Goal: Information Seeking & Learning: Learn about a topic

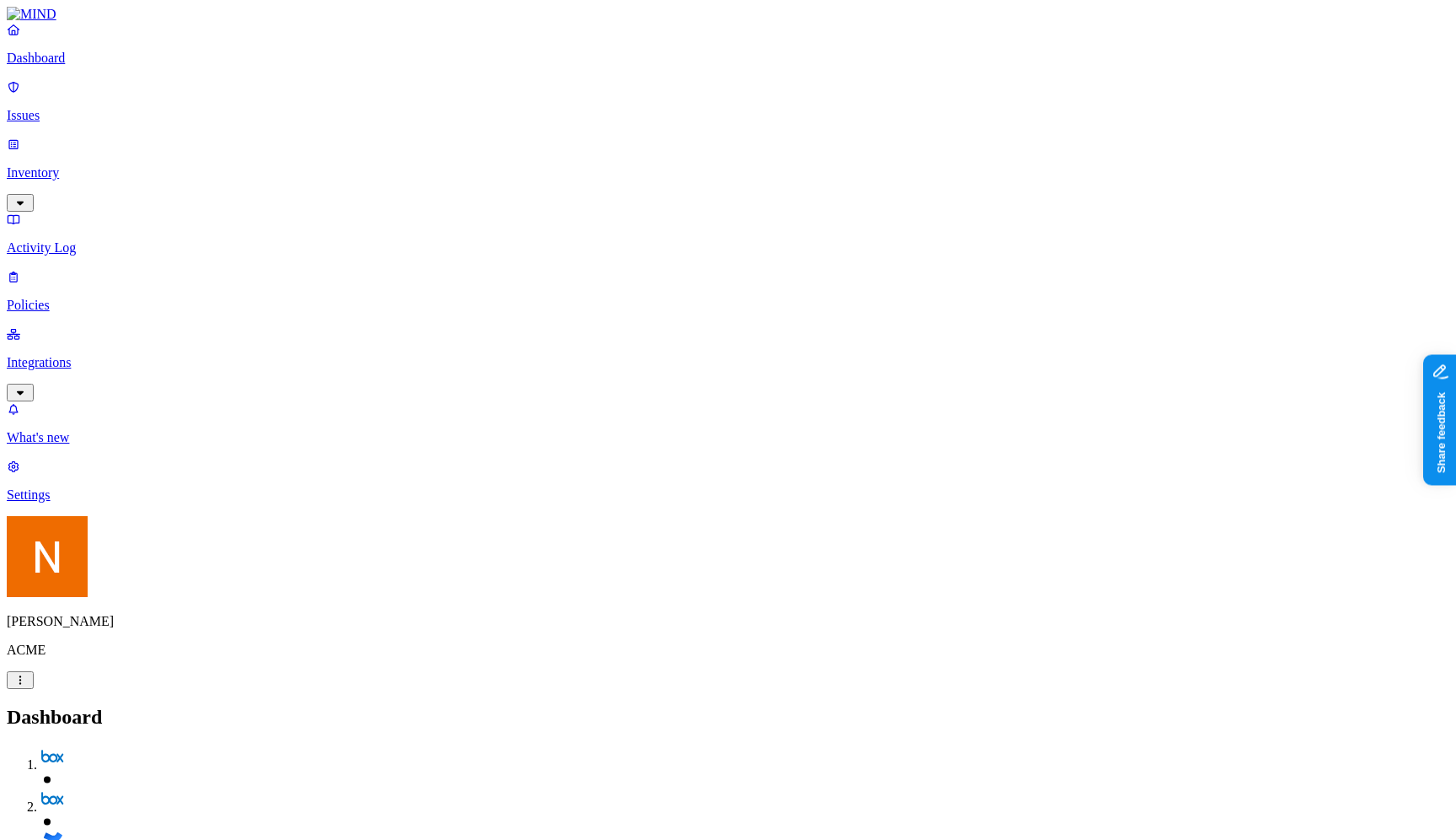
click at [111, 326] on link "Integrations" at bounding box center [728, 362] width 1443 height 73
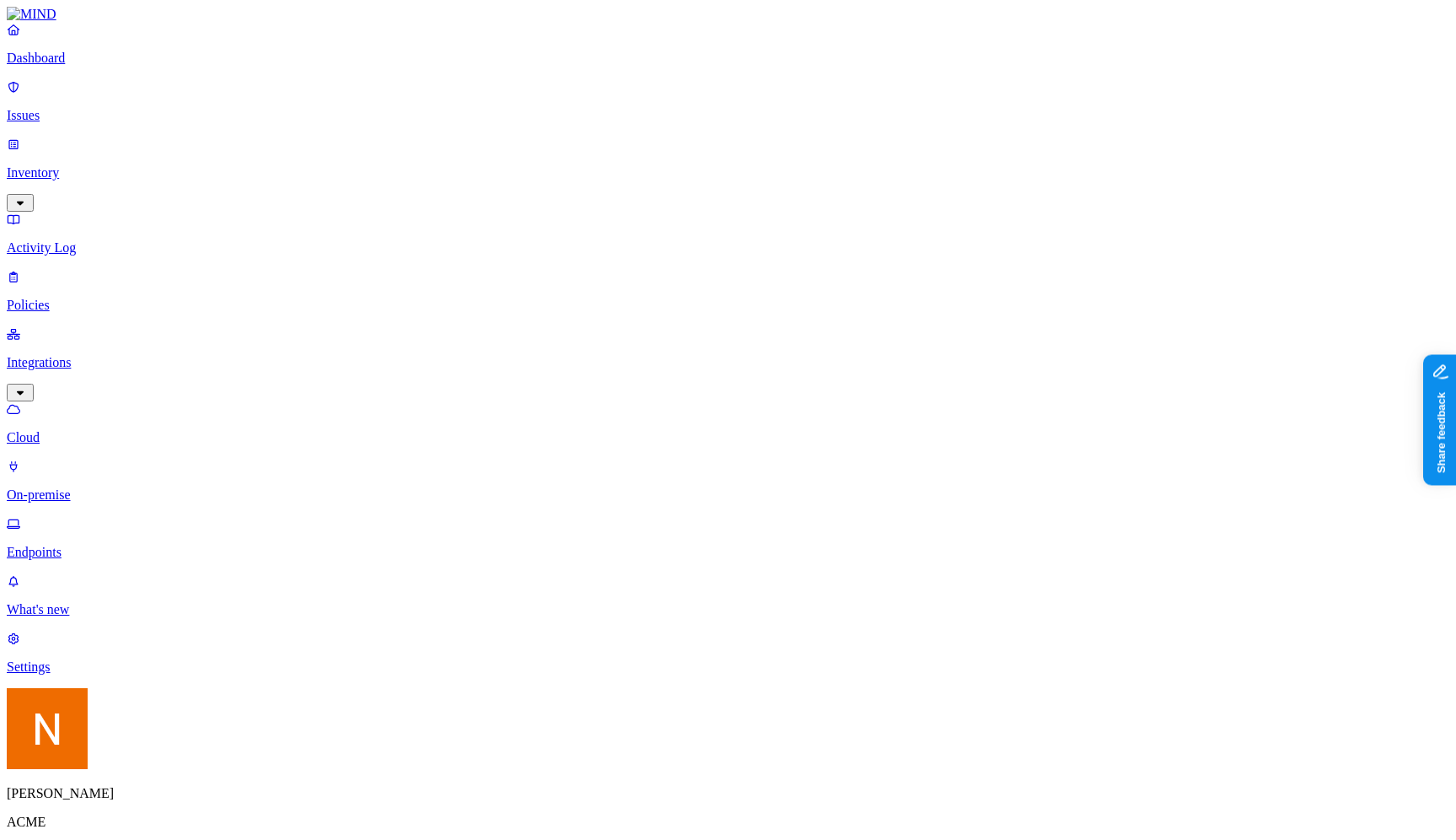
click at [131, 488] on p "On-premise" at bounding box center [728, 495] width 1443 height 15
click at [131, 545] on p "Endpoints" at bounding box center [728, 552] width 1443 height 15
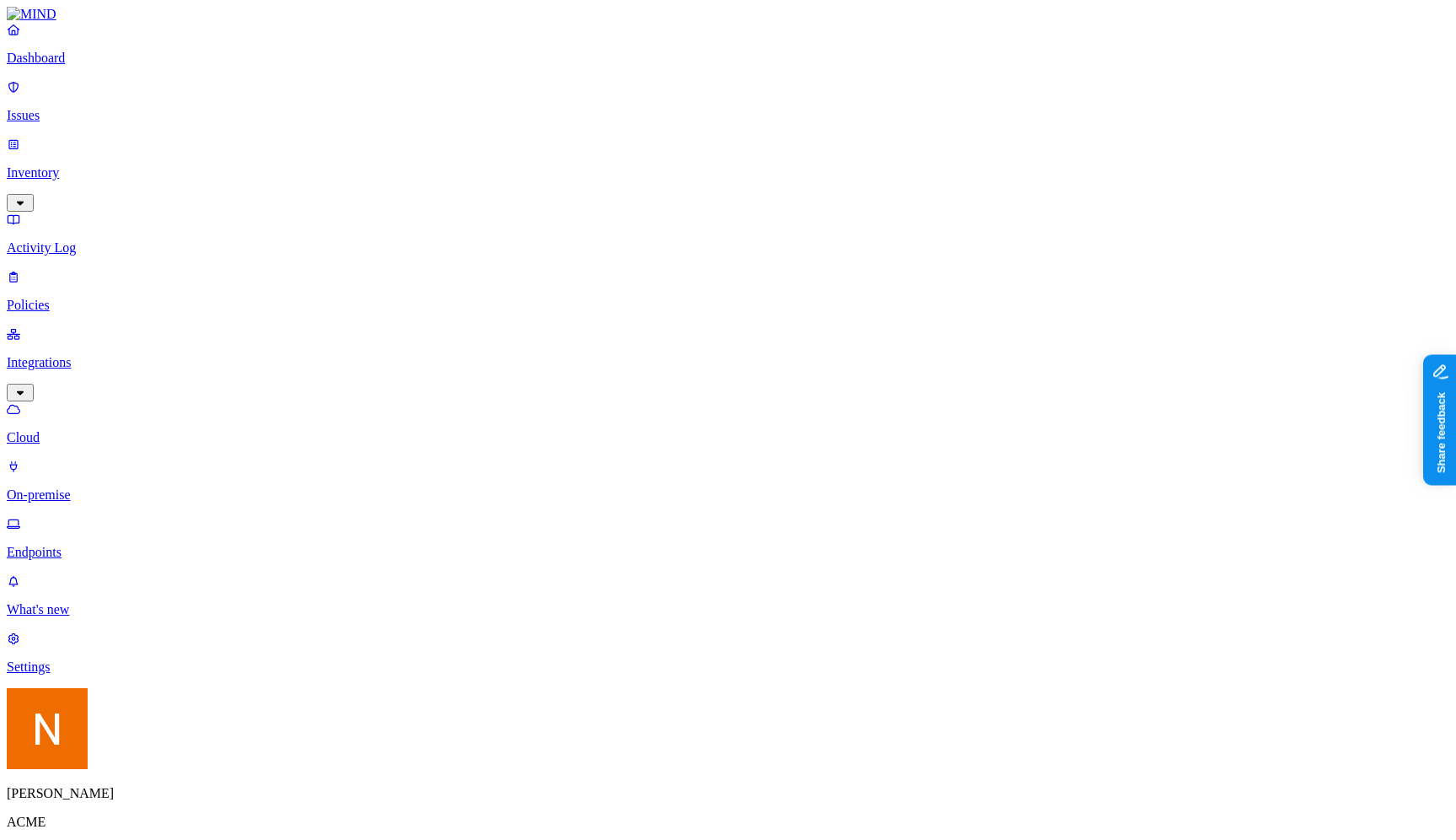
scroll to position [118, 0]
click at [34, 839] on button "button" at bounding box center [20, 851] width 27 height 18
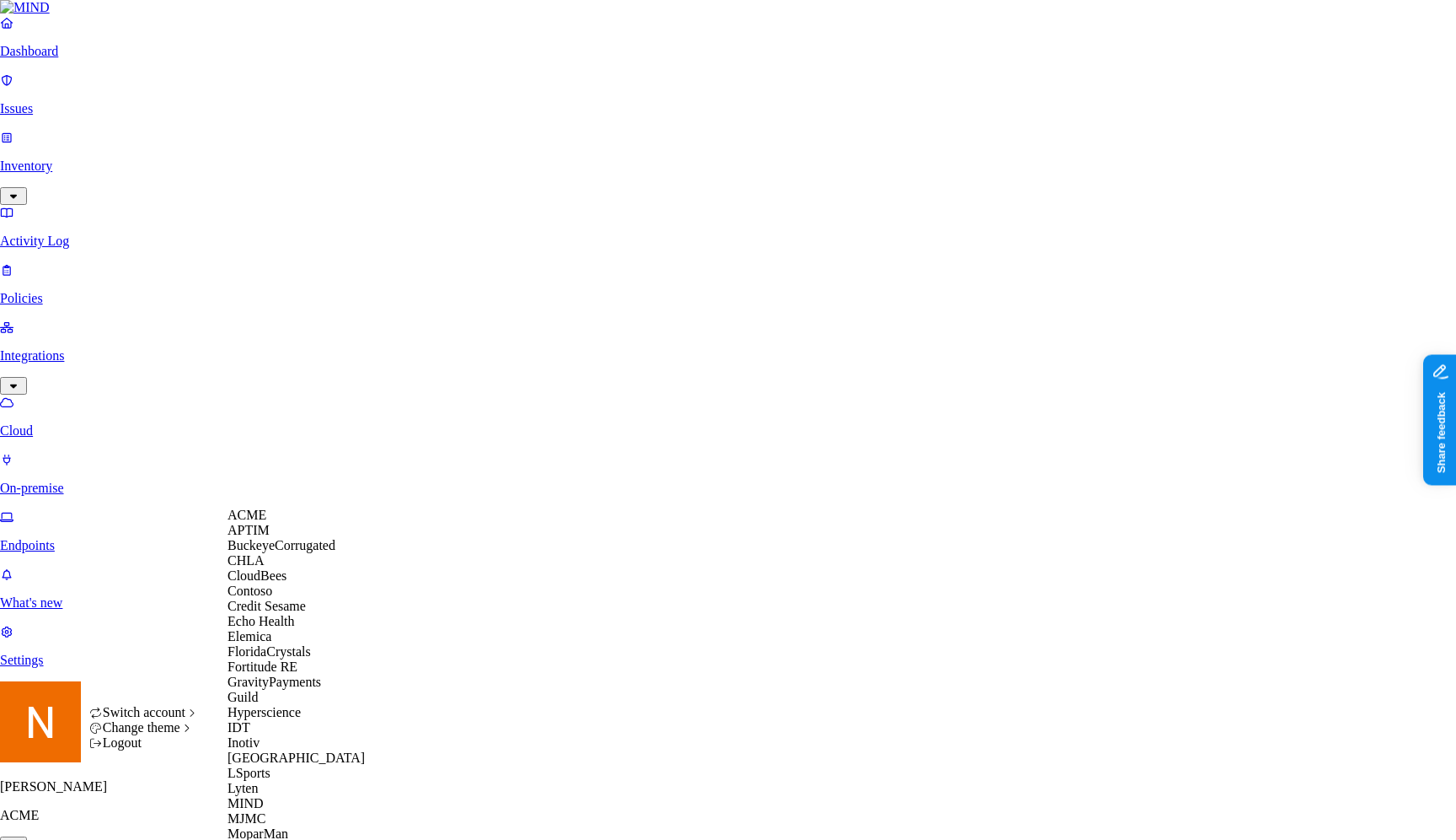
scroll to position [707, 0]
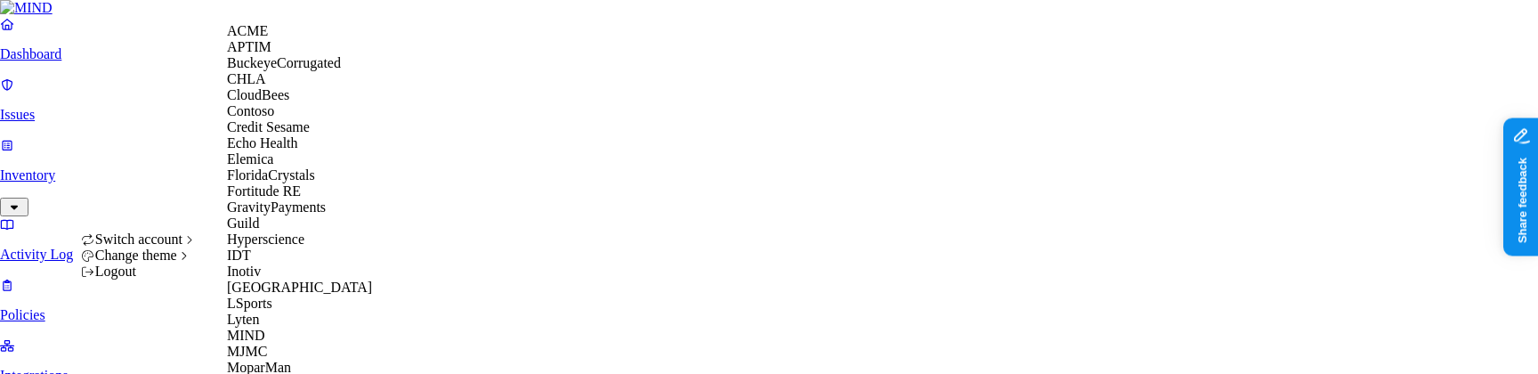
scroll to position [53, 0]
click at [310, 134] on span "Credit Sesame" at bounding box center [268, 126] width 83 height 15
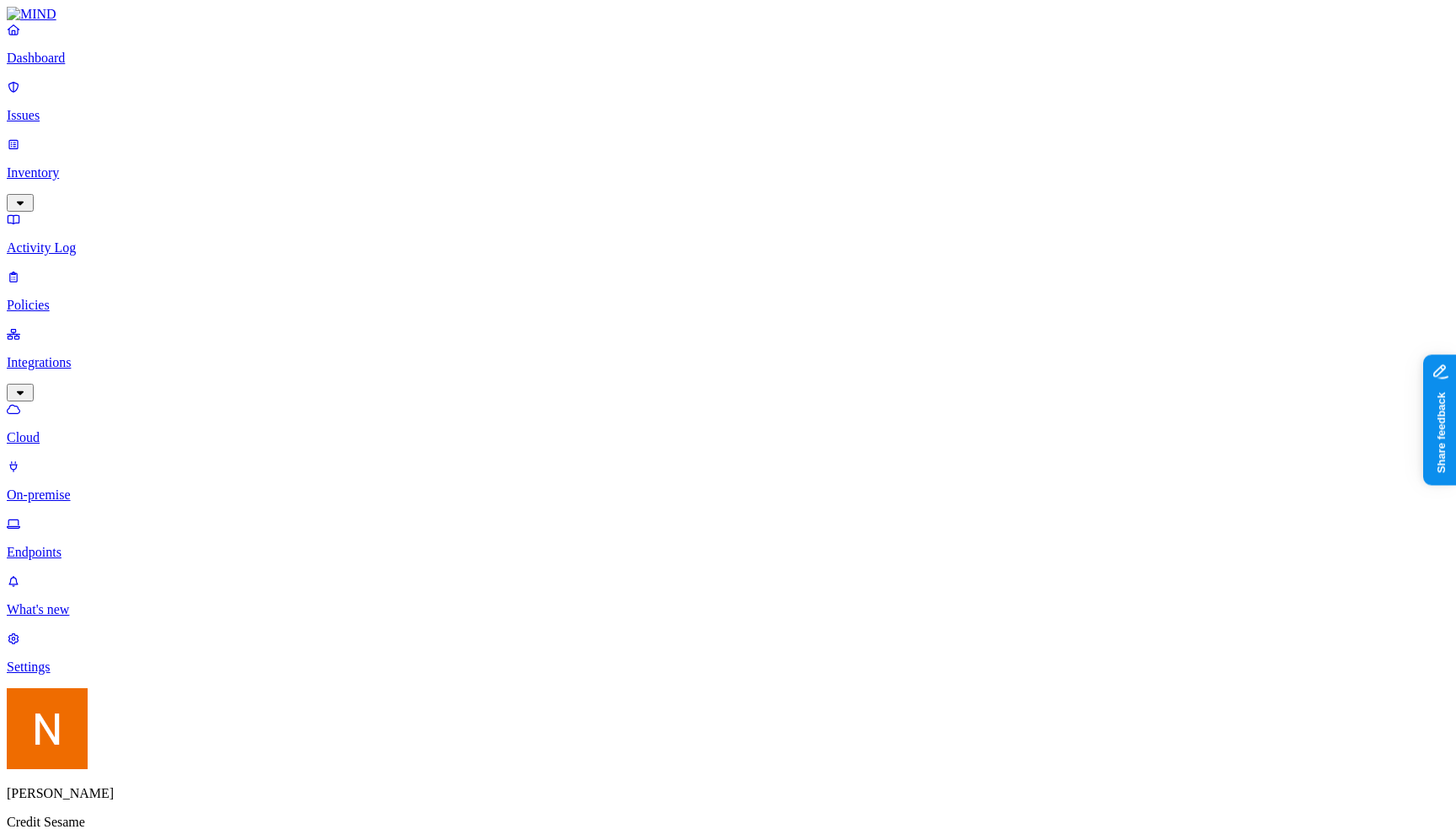
click at [161, 811] on html "Dashboard Issues Inventory Activity Log Policies Integrations Cloud On-premise …" at bounding box center [728, 761] width 1456 height 1523
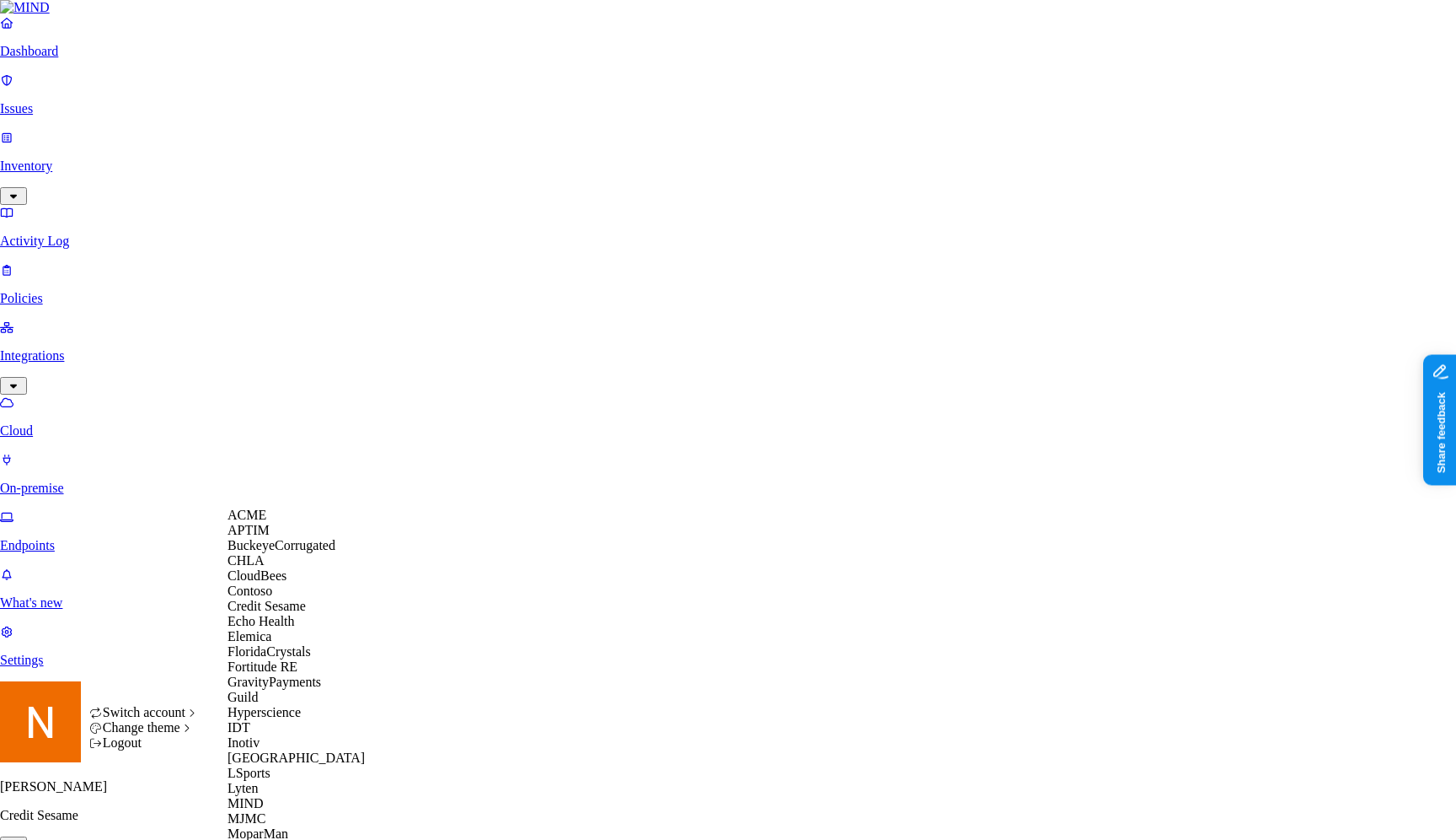
scroll to position [773, 0]
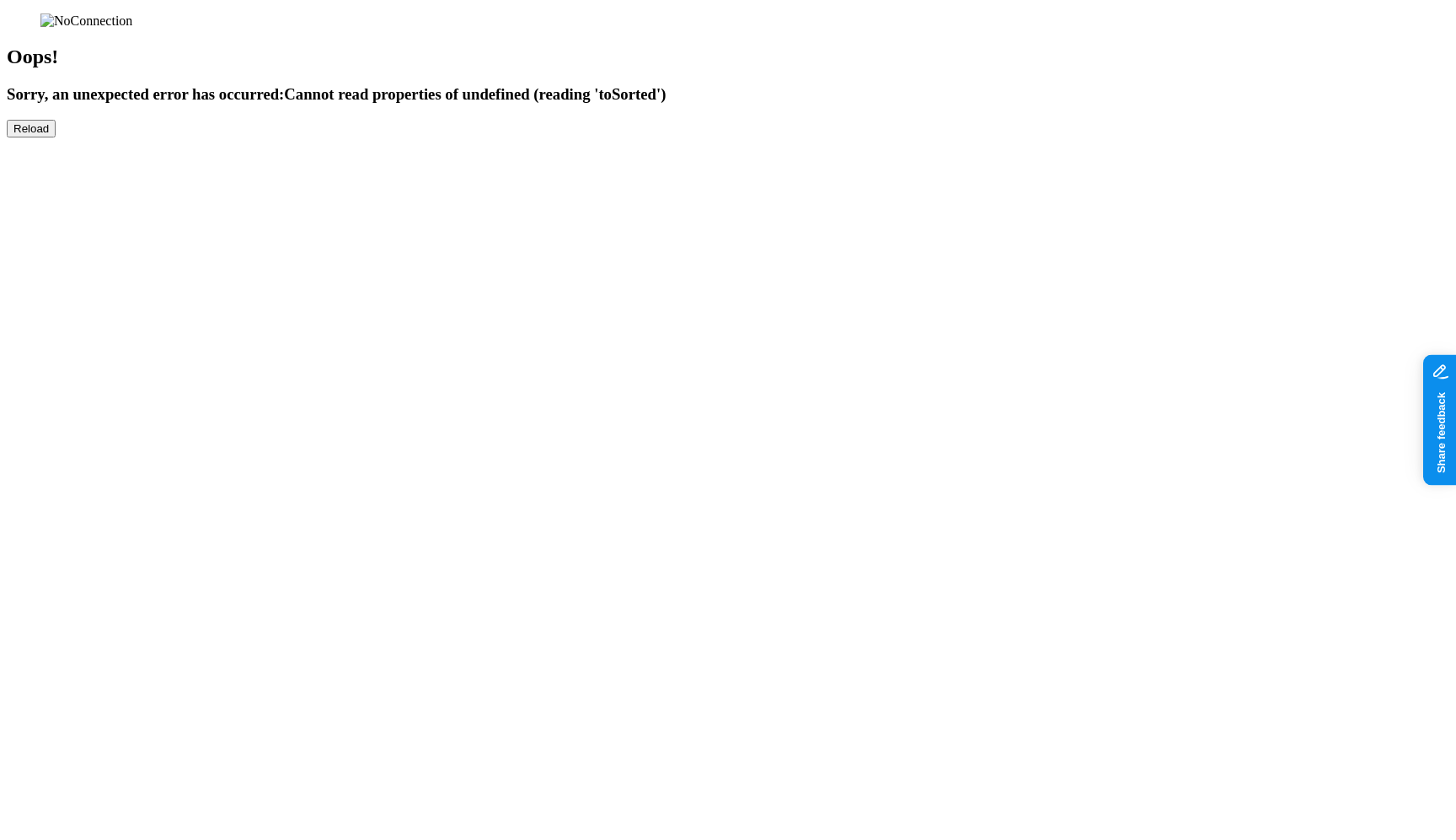
click at [56, 137] on button "Reload" at bounding box center [31, 128] width 49 height 18
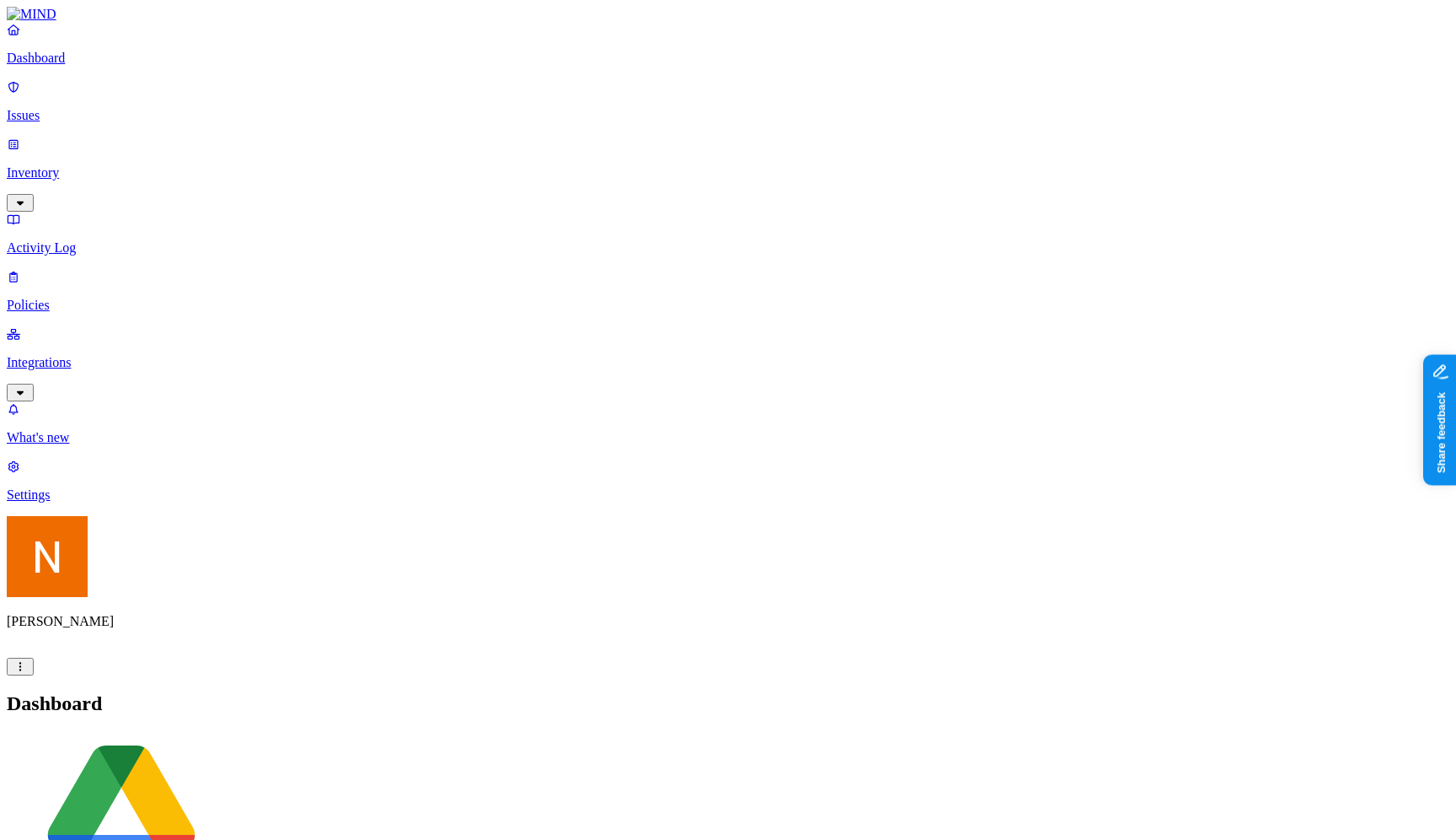
click at [160, 503] on p "Settings" at bounding box center [728, 495] width 1443 height 15
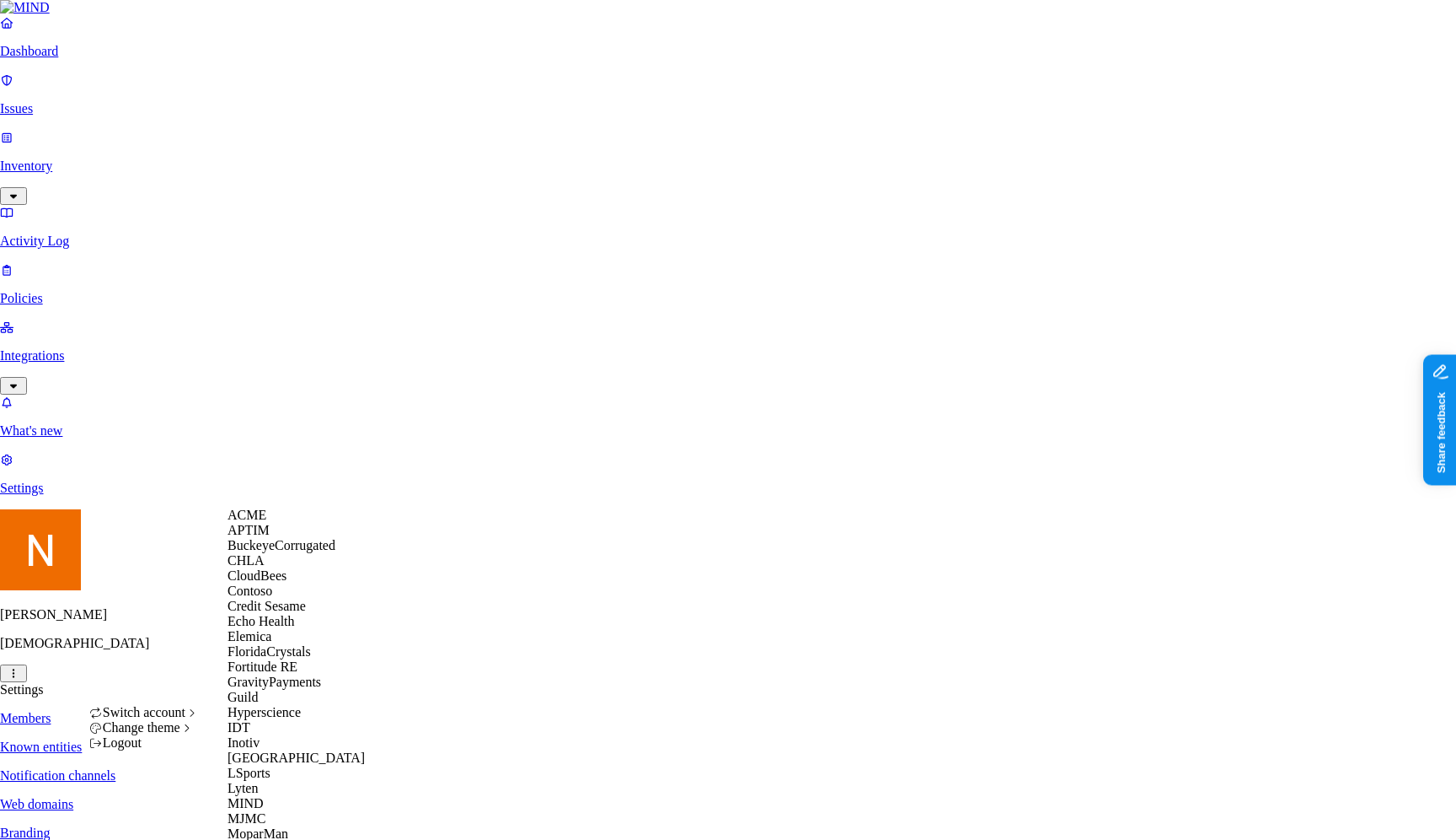
scroll to position [857, 0]
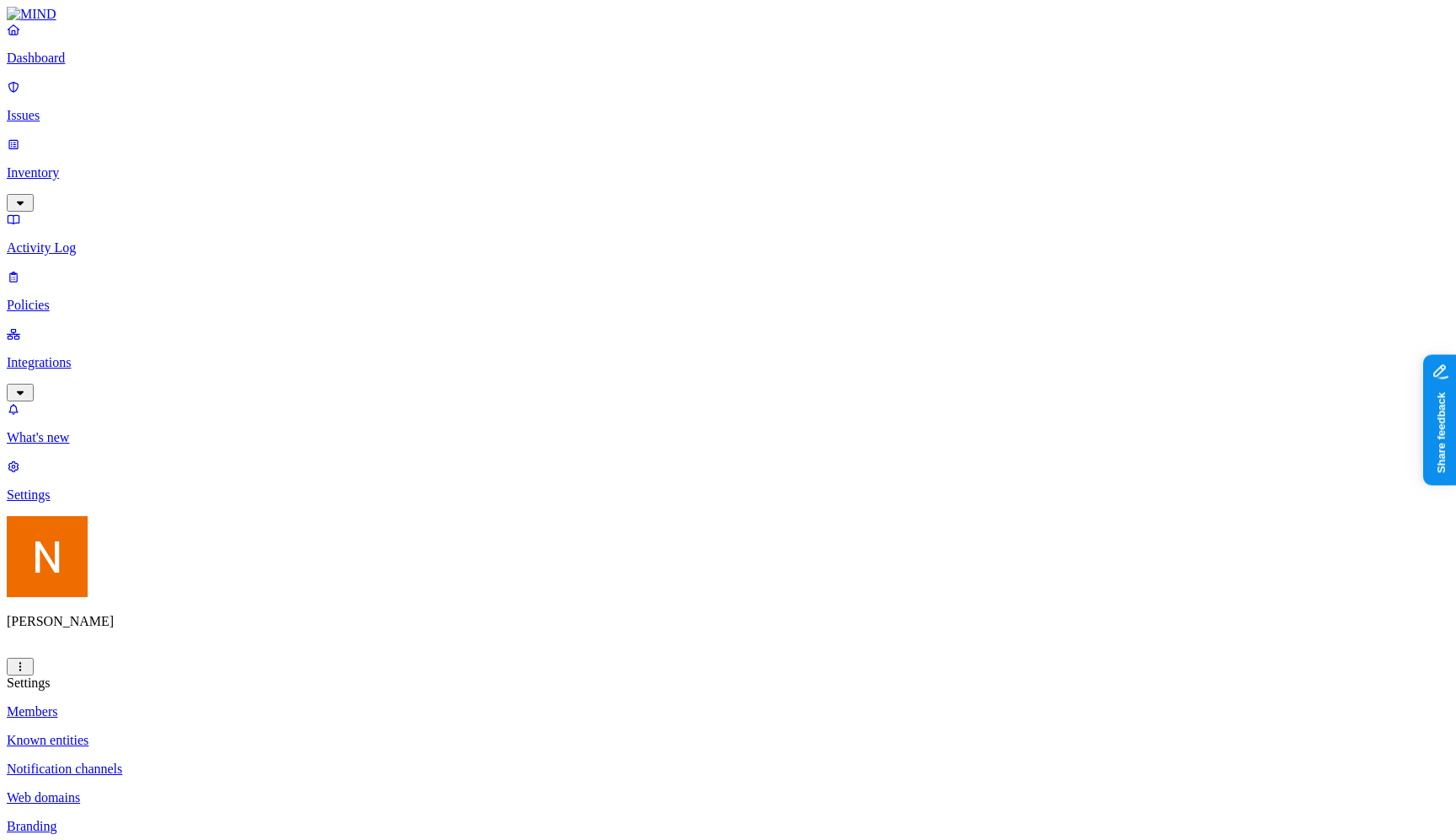
click at [121, 355] on p "Integrations" at bounding box center [728, 363] width 1443 height 15
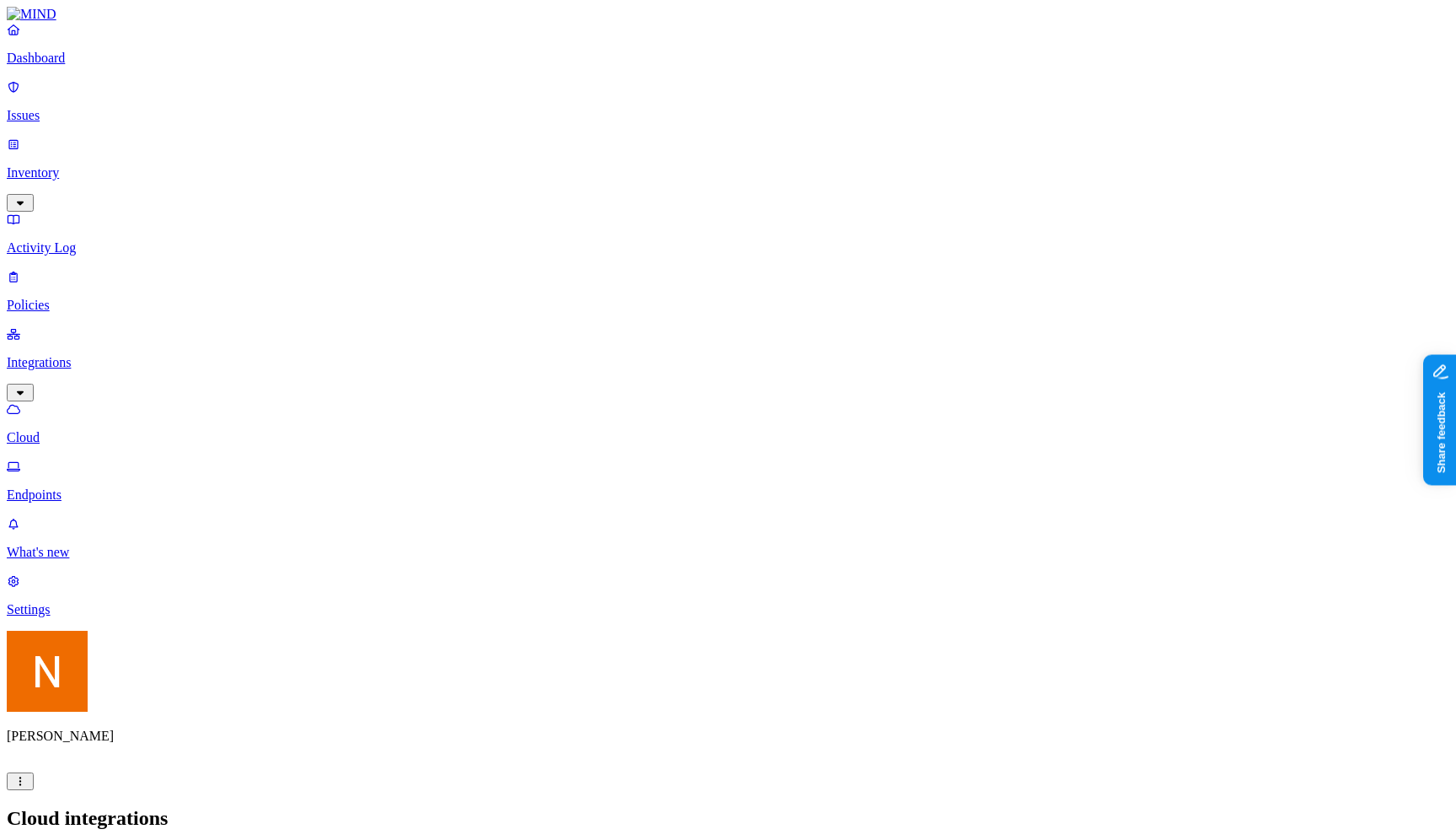
click at [115, 488] on p "Endpoints" at bounding box center [728, 495] width 1443 height 15
click at [153, 815] on html "Dashboard Issues Inventory Activity Log Policies Integrations Cloud Endpoints W…" at bounding box center [728, 543] width 1456 height 1086
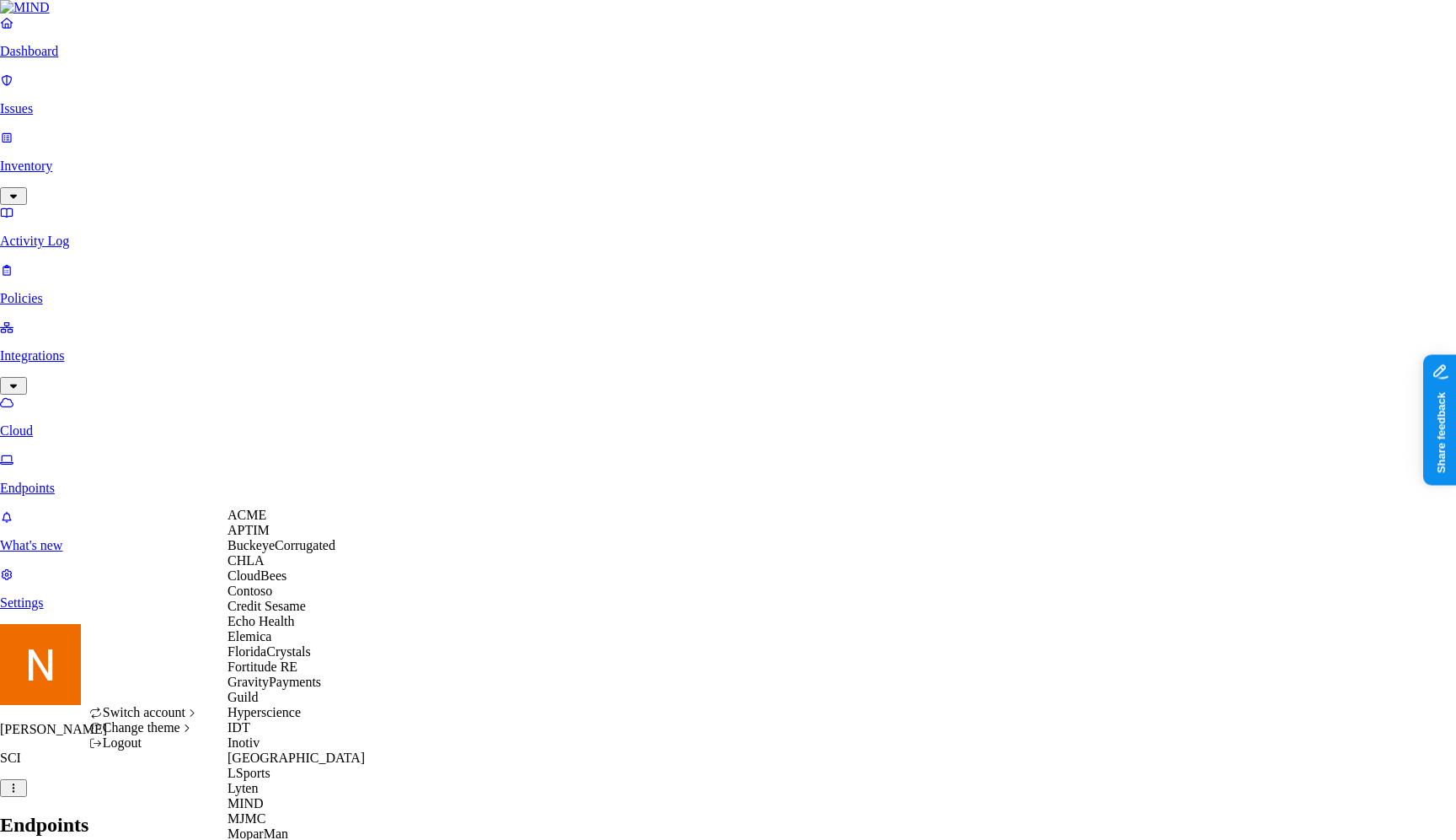
scroll to position [539, 0]
click at [303, 795] on div "MIND" at bounding box center [309, 803] width 164 height 15
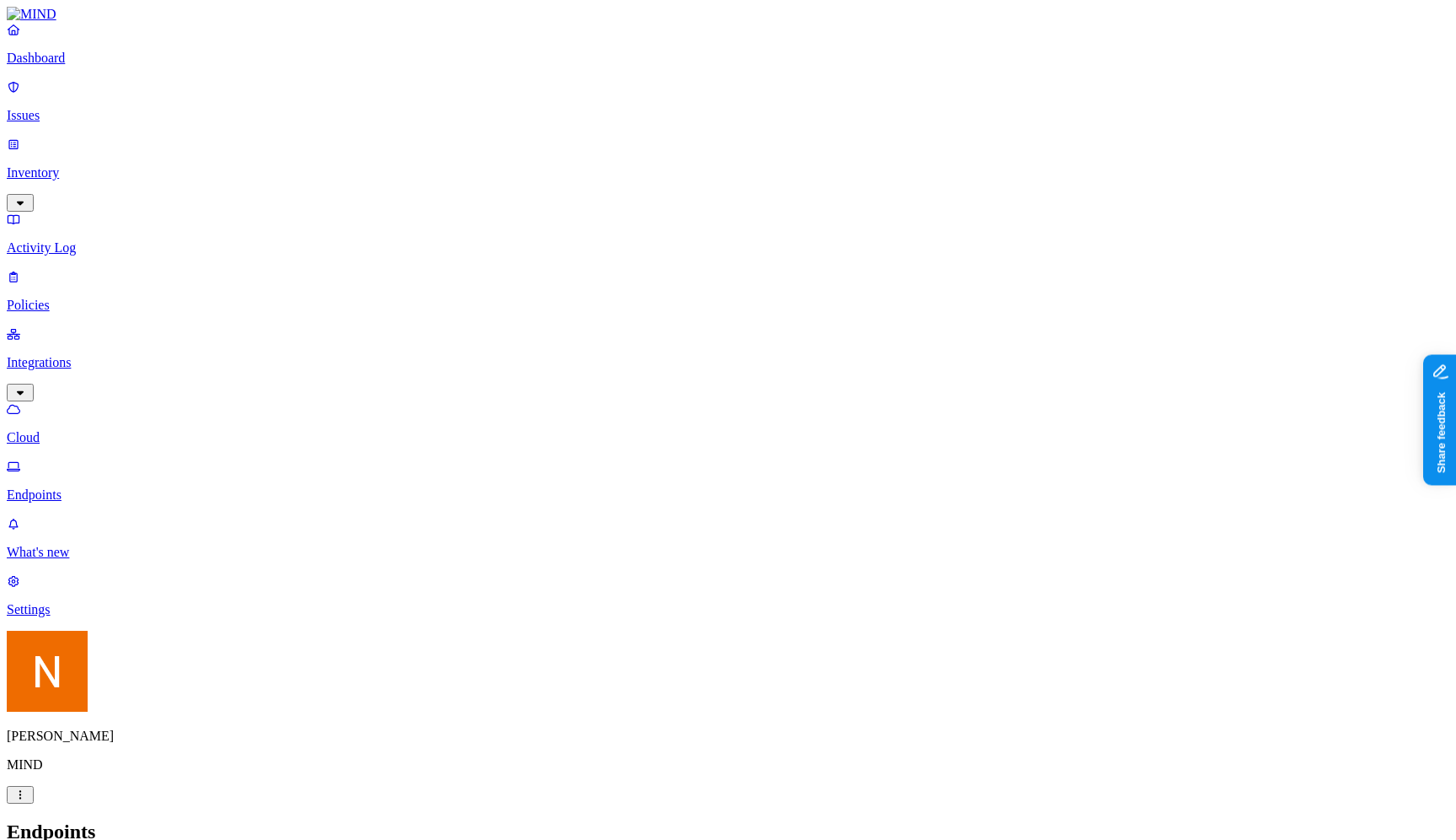
scroll to position [47, 0]
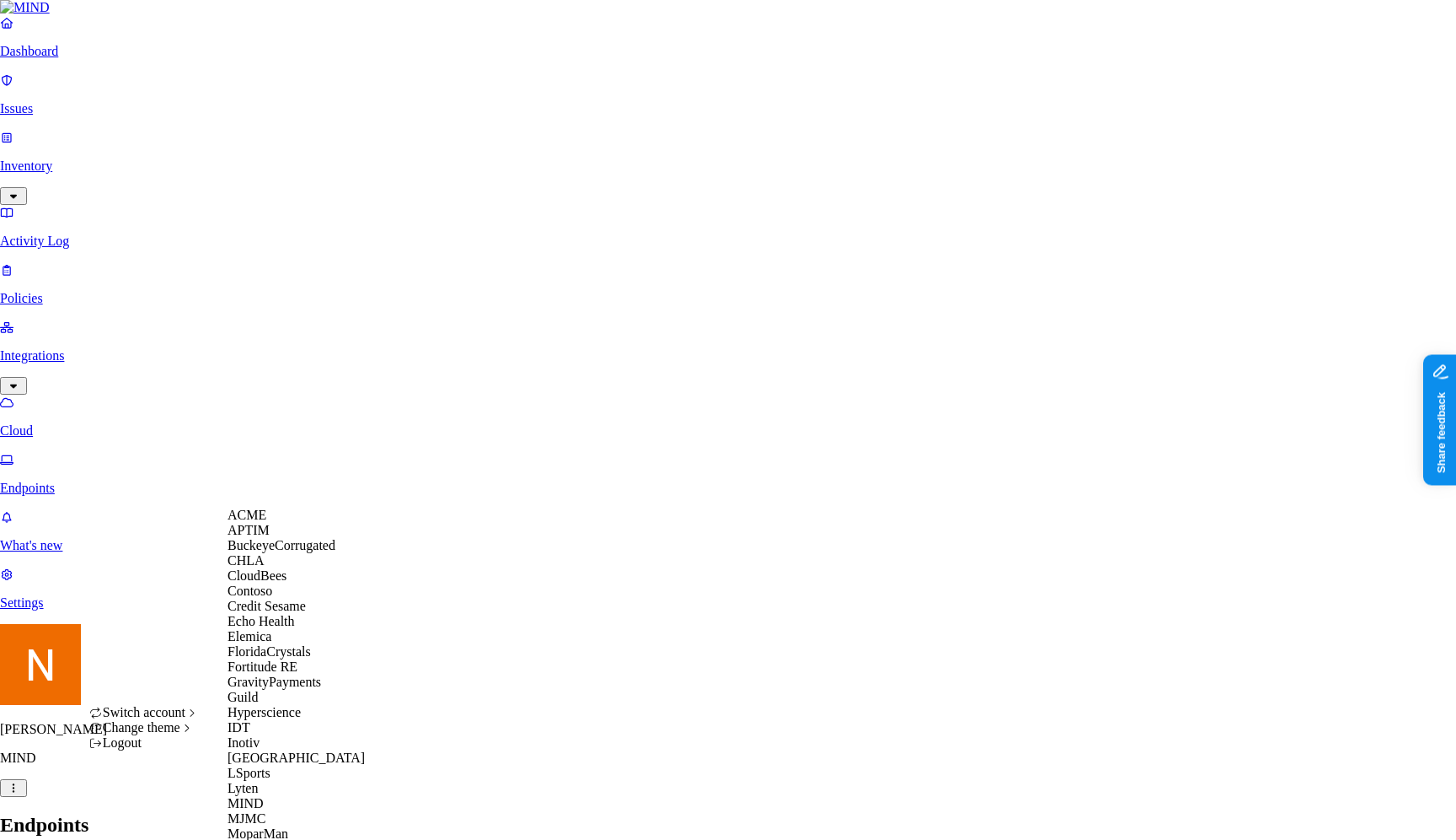
scroll to position [543, 0]
click at [327, 839] on span "New American Funding" at bounding box center [292, 848] width 130 height 14
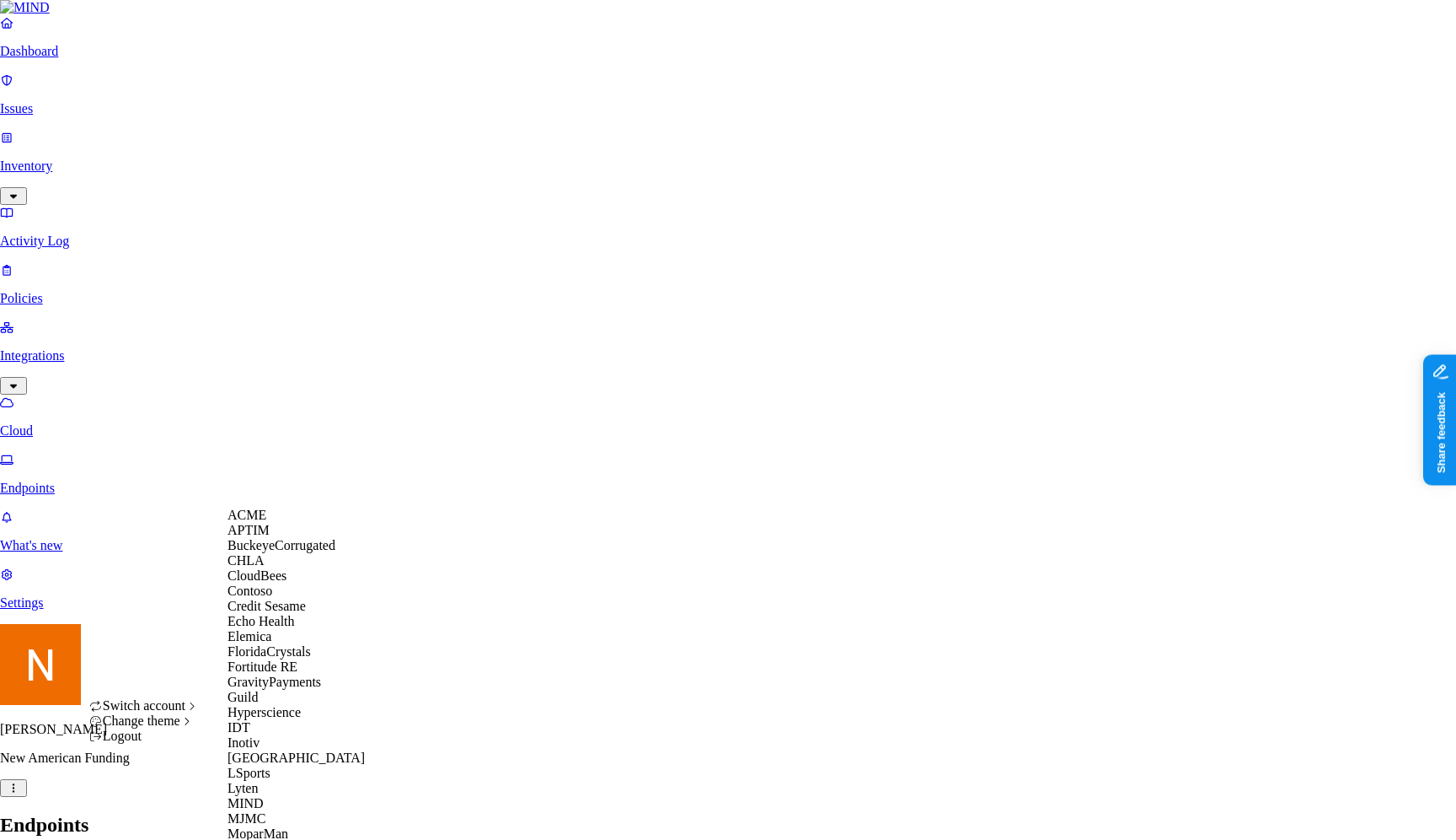
scroll to position [867, 0]
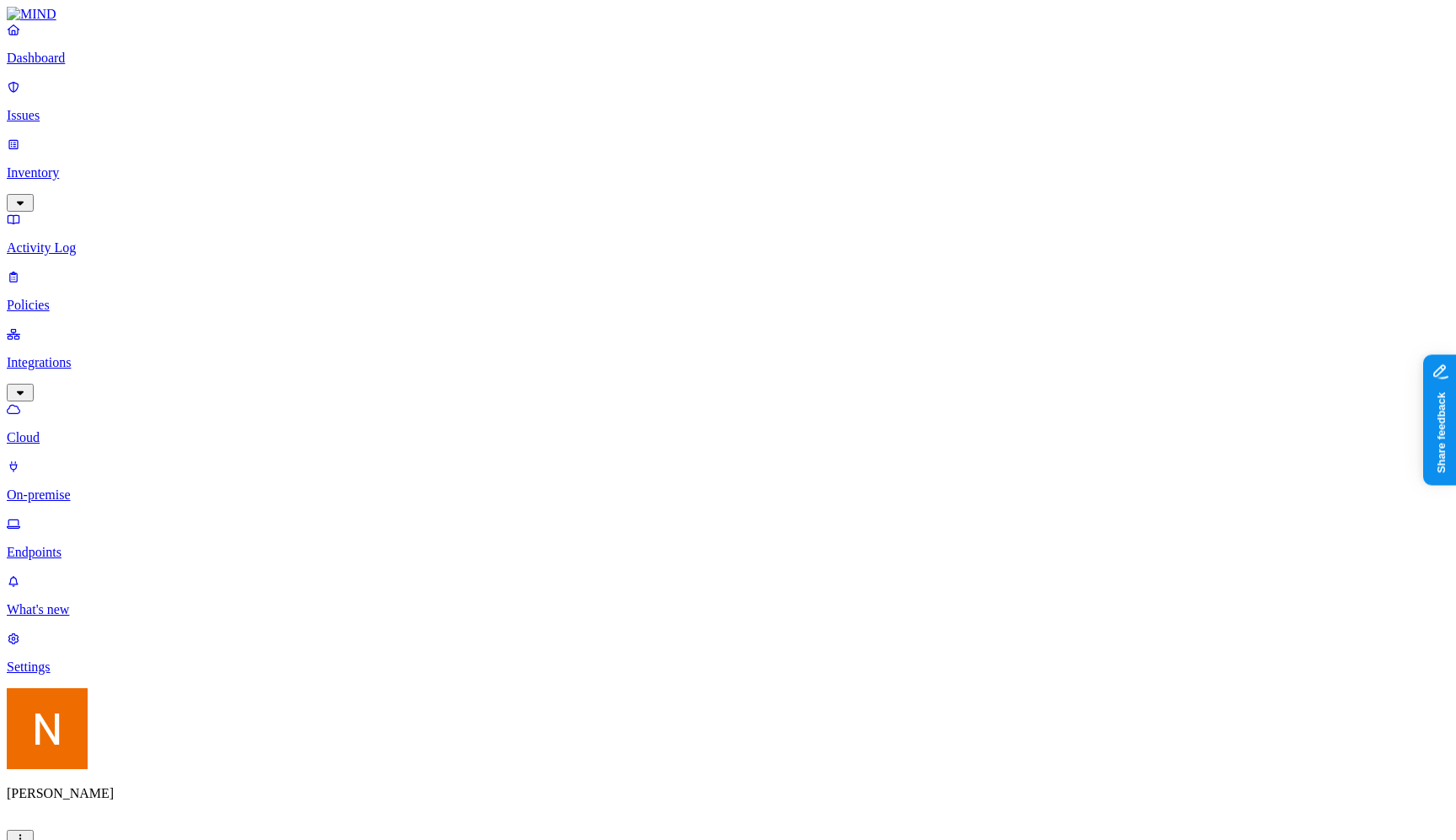
scroll to position [75, 0]
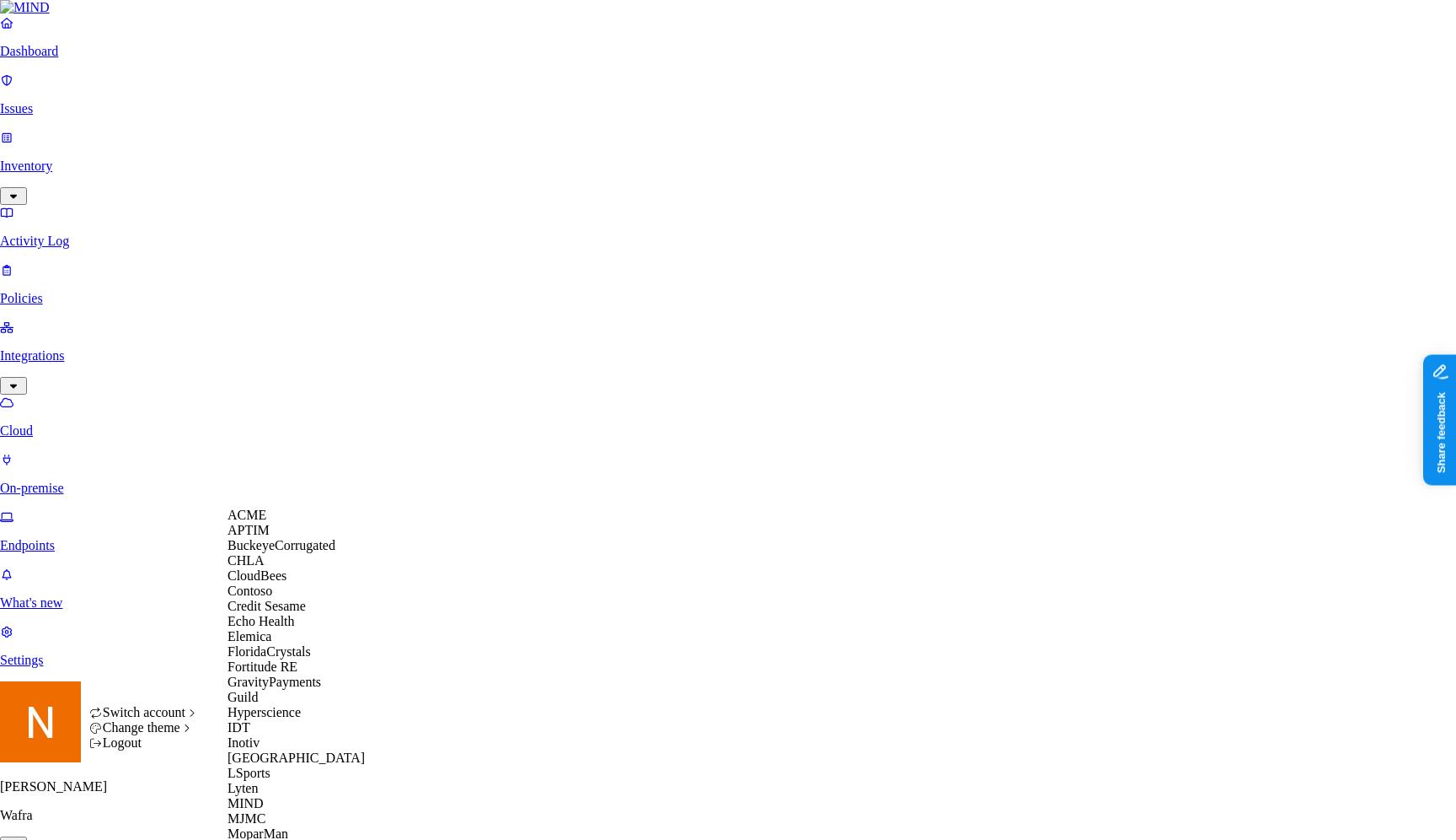
scroll to position [48, 0]
click at [302, 538] on span "BuckeyeCorrugated" at bounding box center [281, 545] width 108 height 14
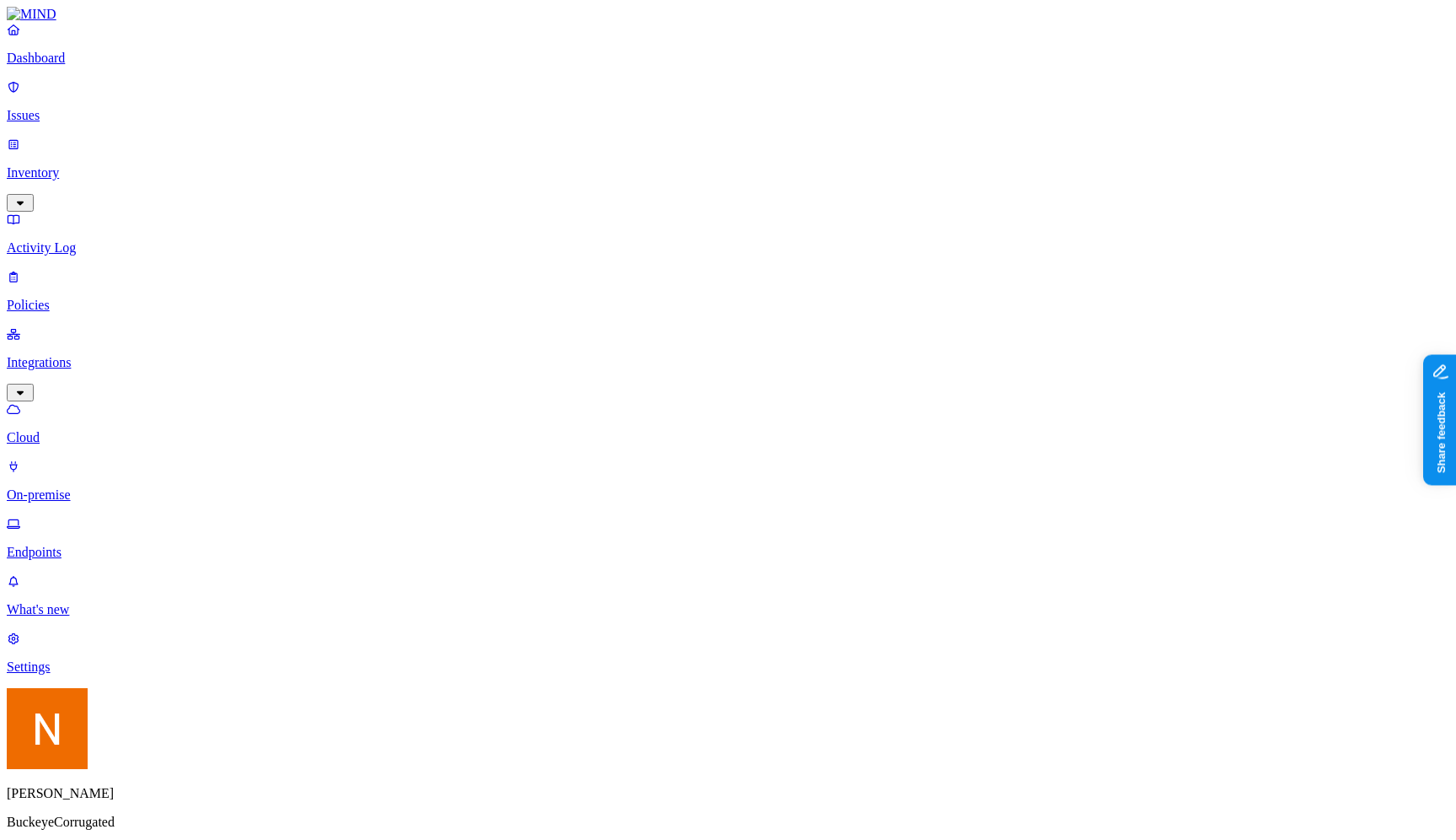
click at [155, 810] on html "Dashboard Issues Inventory Activity Log Policies Integrations Cloud On-premise …" at bounding box center [728, 601] width 1456 height 1204
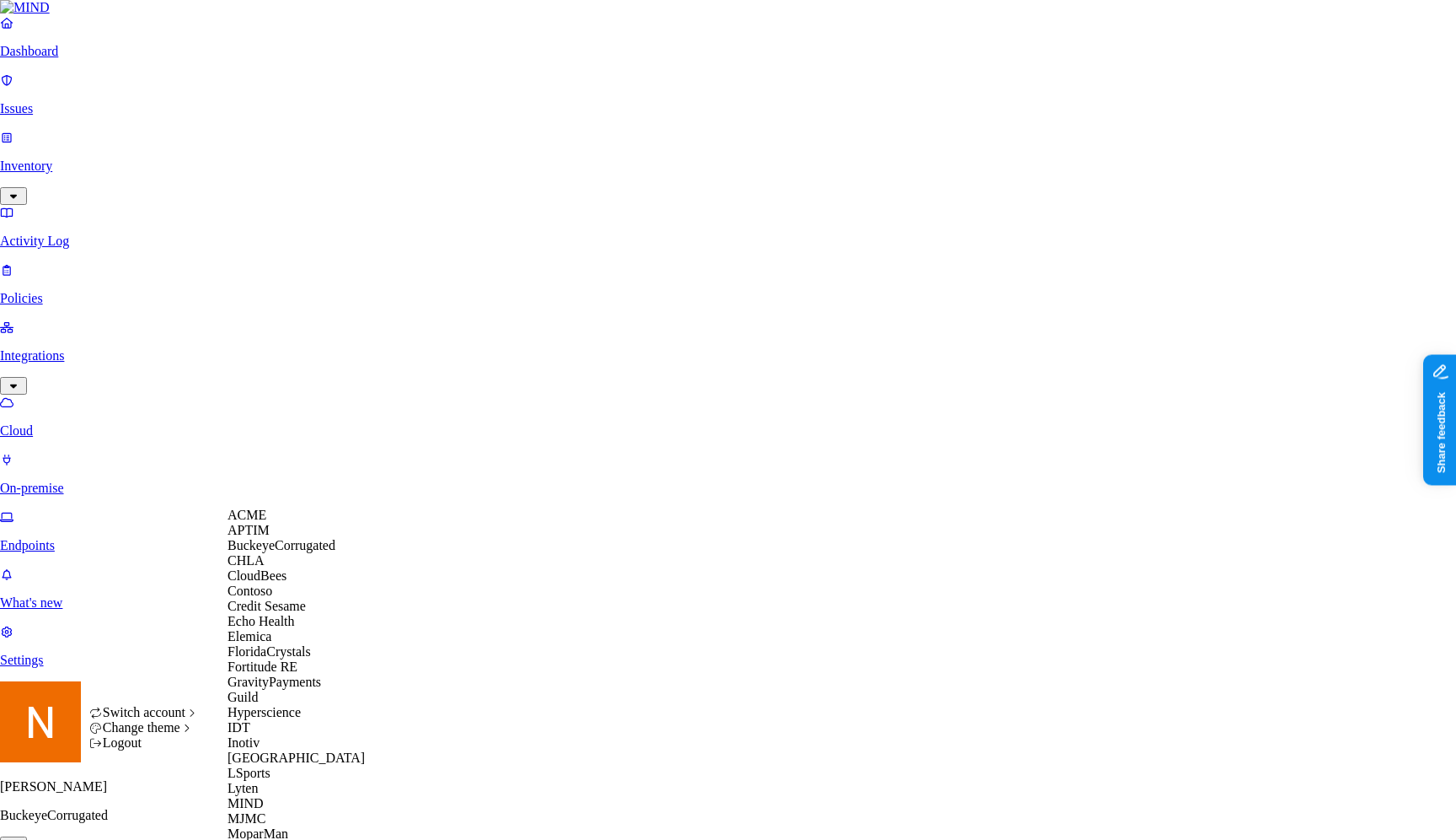
click at [293, 538] on div "APTIM" at bounding box center [309, 530] width 164 height 15
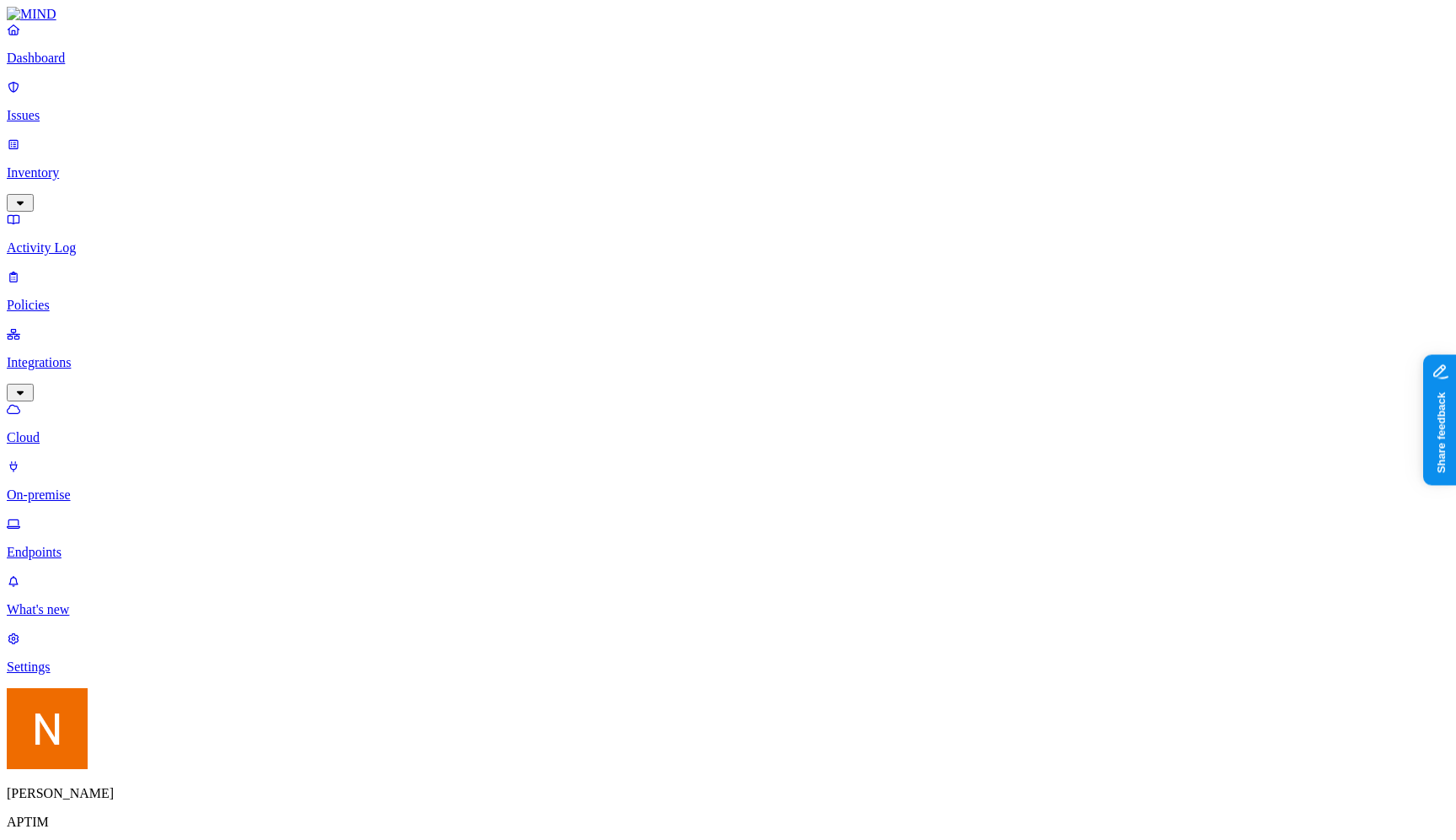
click at [170, 815] on html "Dashboard Issues Inventory Activity Log Policies Integrations Cloud On-premise …" at bounding box center [728, 571] width 1456 height 1143
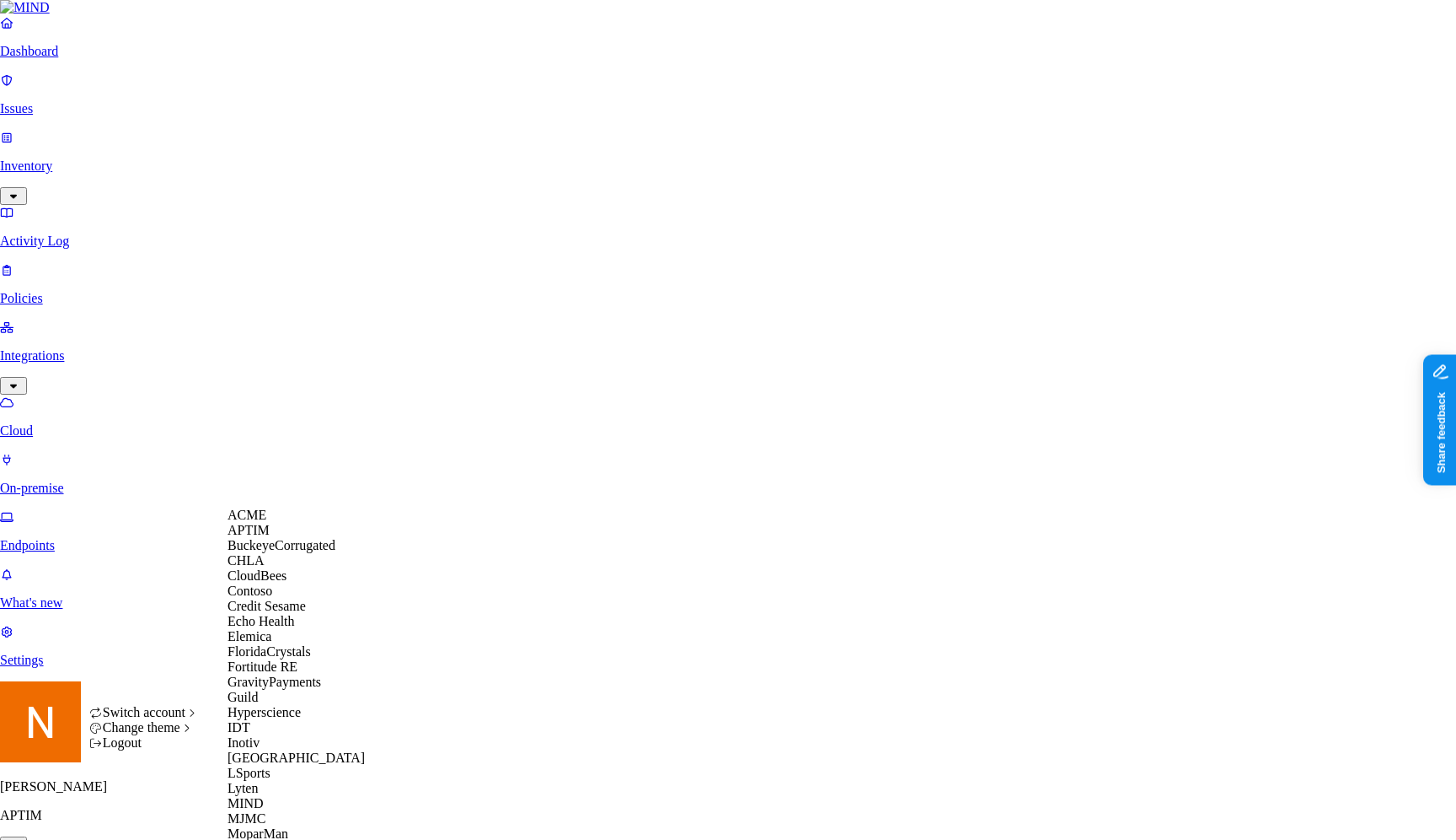
click at [287, 582] on span "CloudBees" at bounding box center [257, 575] width 59 height 14
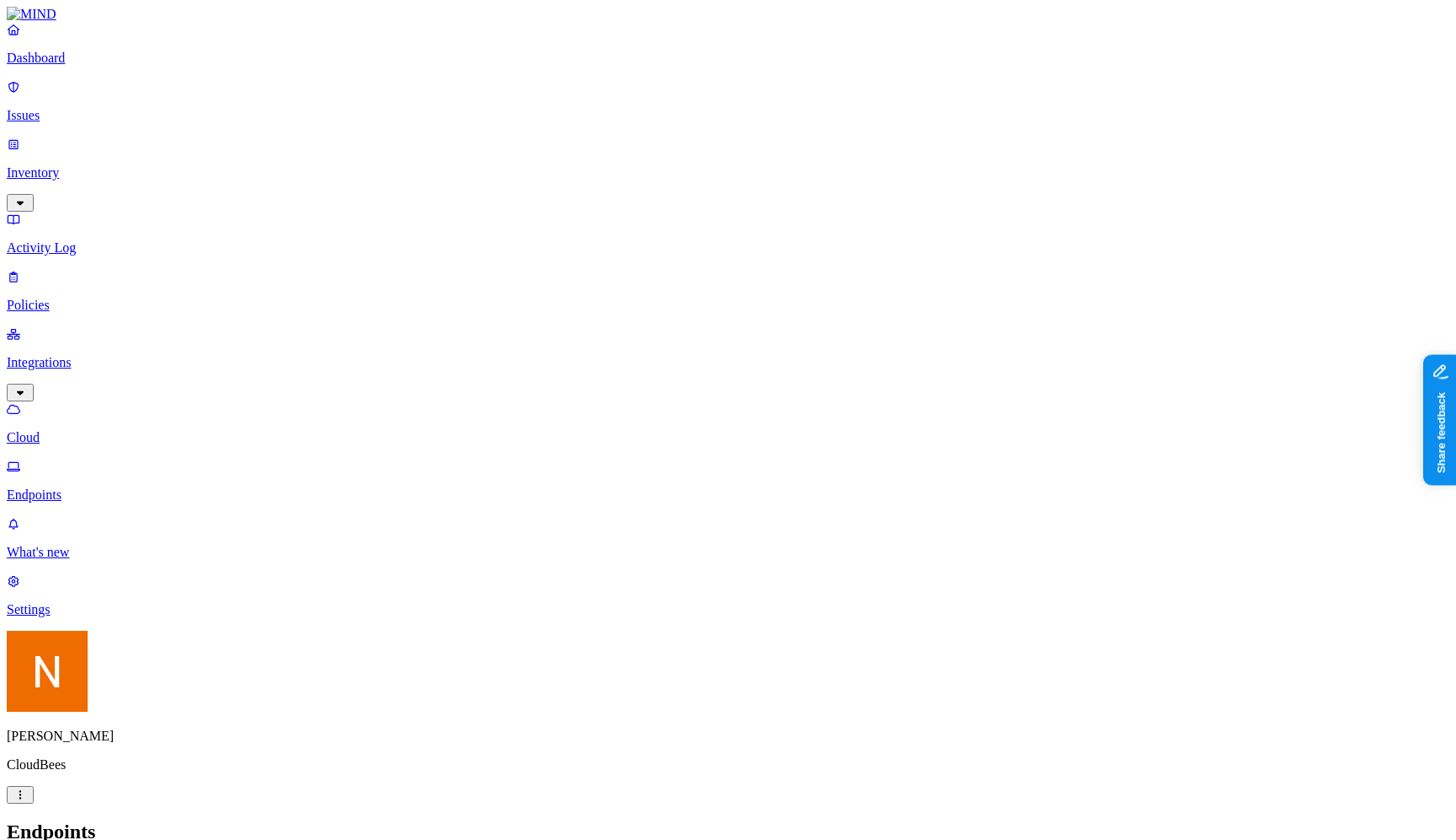
click at [34, 353] on button "button" at bounding box center [20, 795] width 27 height 18
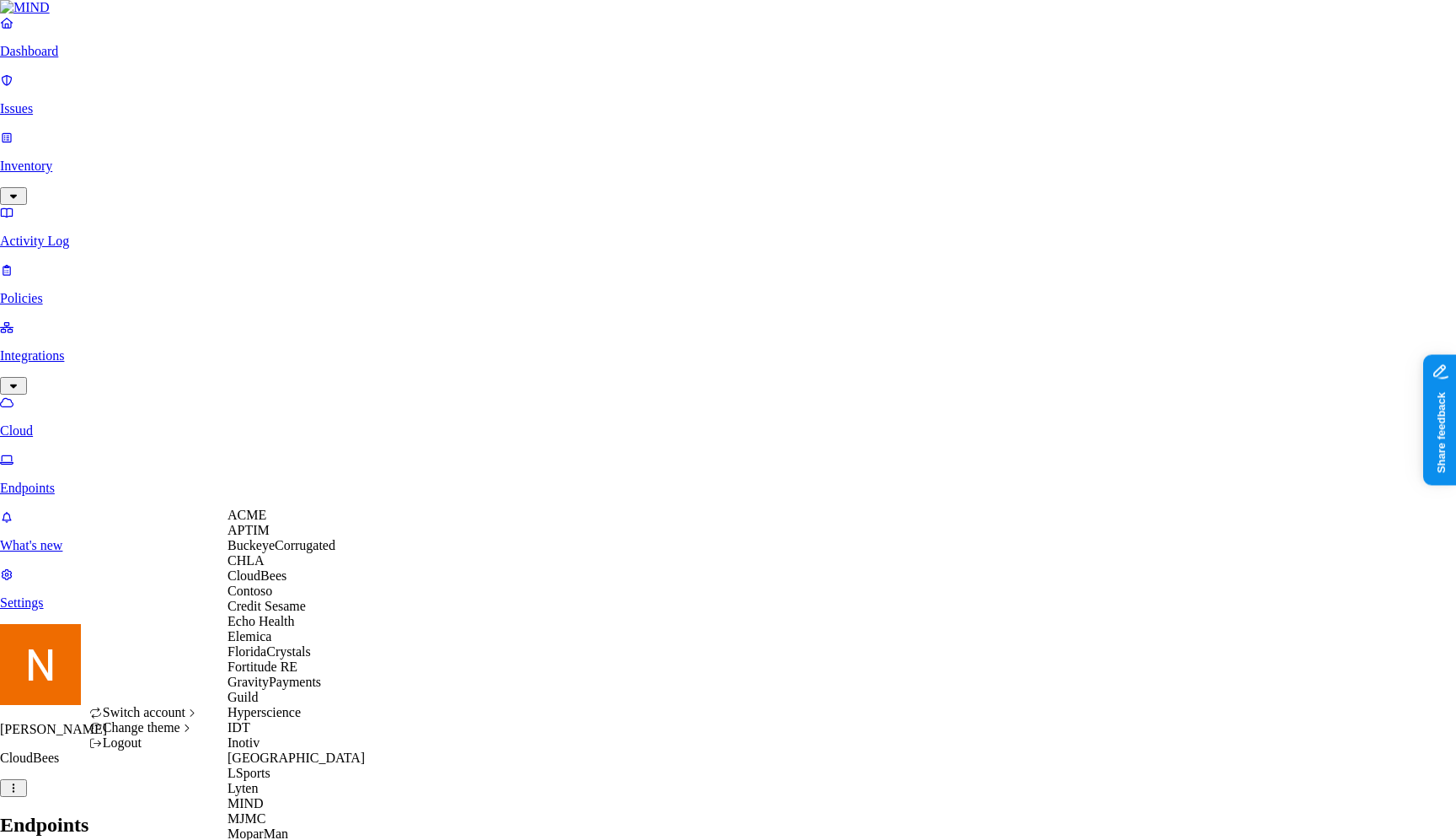
scroll to position [625, 0]
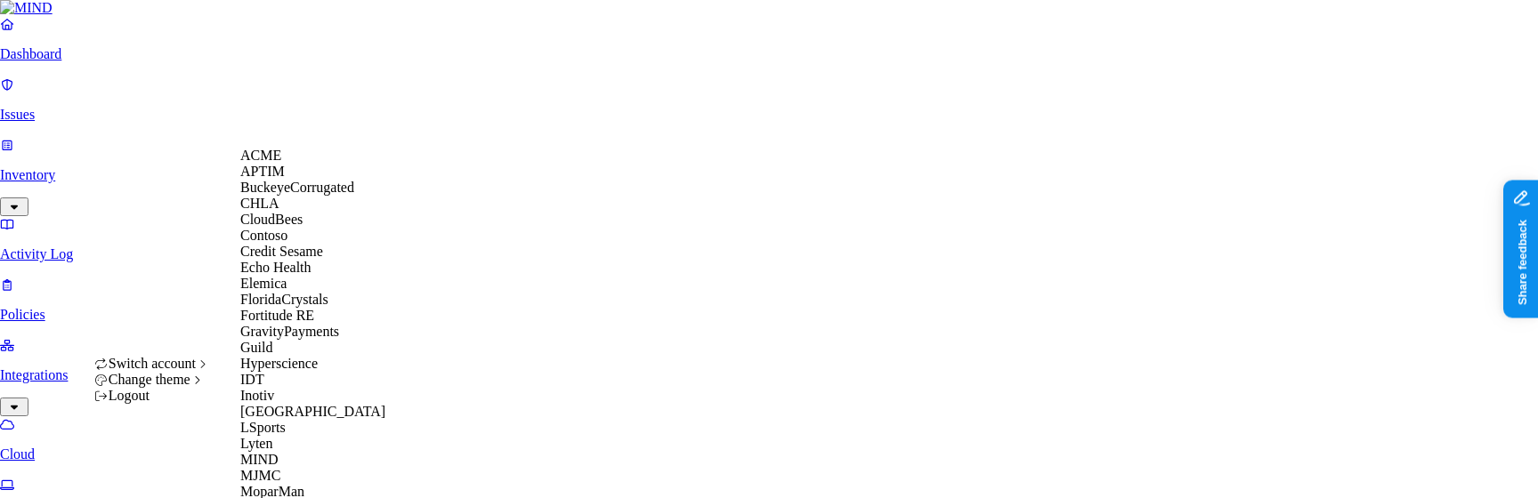
click at [303, 227] on span "CloudBees" at bounding box center [271, 219] width 62 height 15
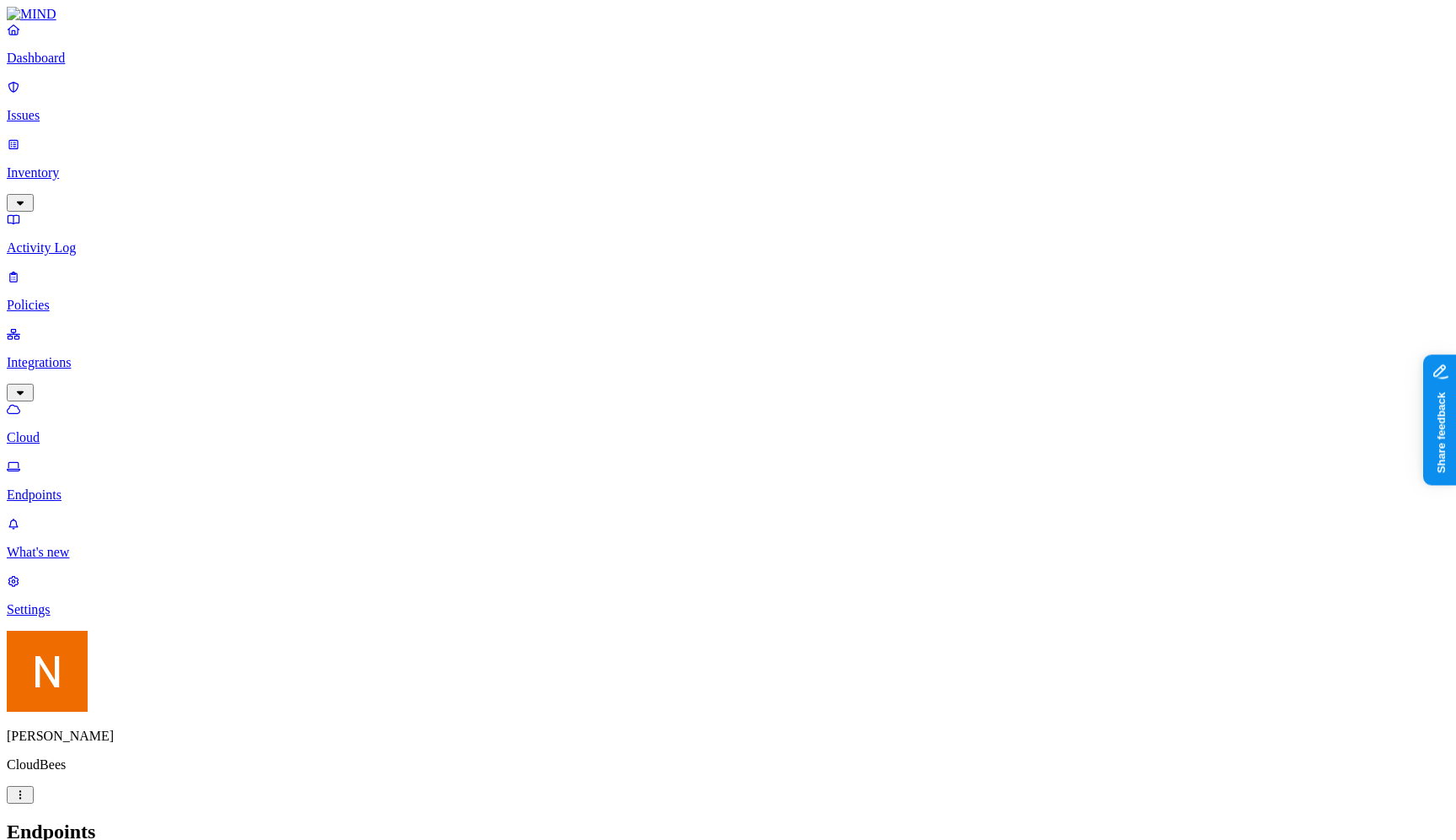
click at [161, 472] on html "Dashboard Issues Inventory Activity Log Policies Integrations Cloud Endpoints W…" at bounding box center [728, 634] width 1456 height 1268
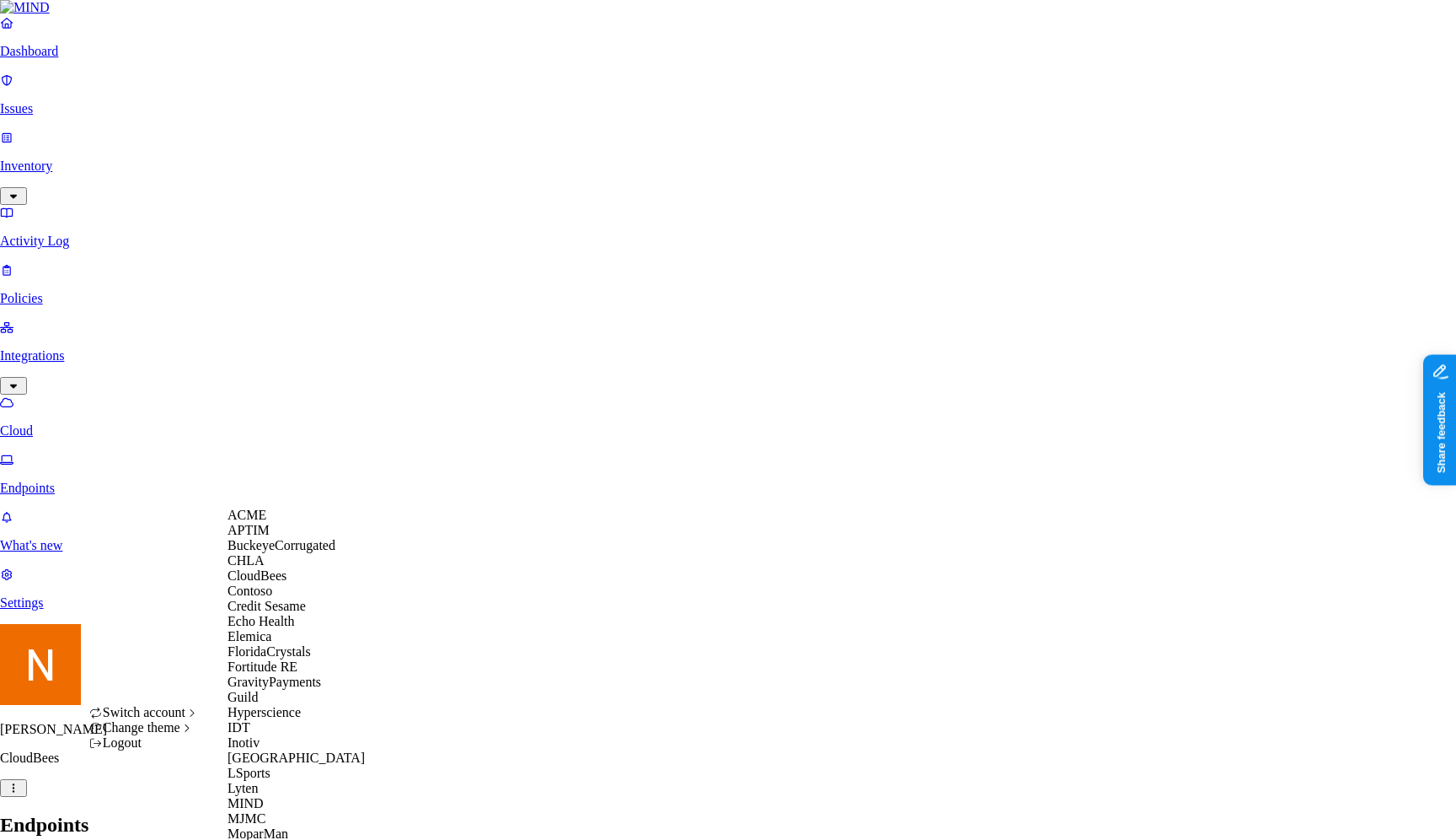
click at [363, 472] on html "Dashboard Issues Inventory Activity Log Policies Integrations Cloud Endpoints W…" at bounding box center [728, 631] width 1456 height 1261
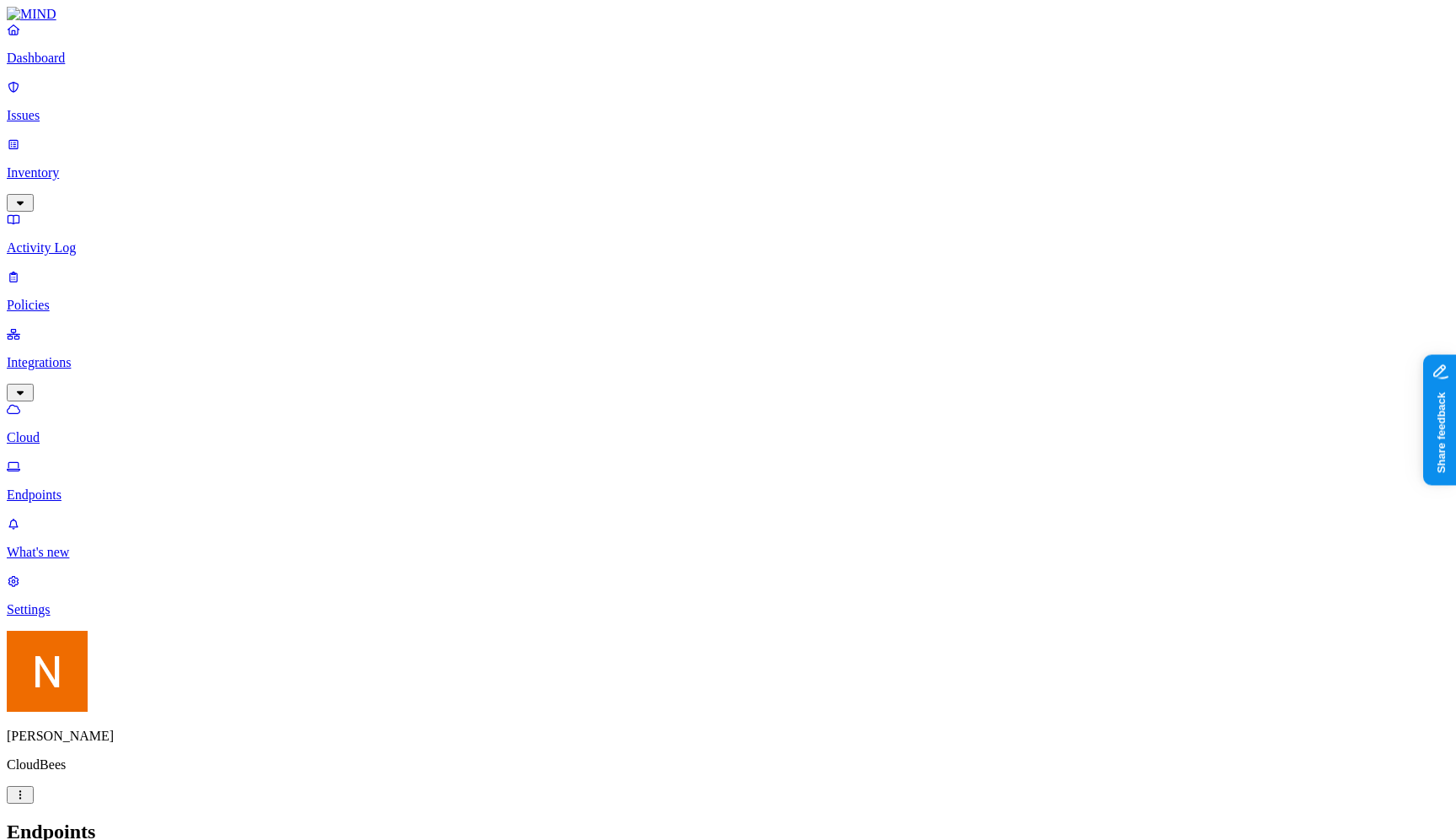
click at [150, 472] on html "Dashboard Issues Inventory Activity Log Policies Integrations Cloud Endpoints W…" at bounding box center [728, 634] width 1456 height 1268
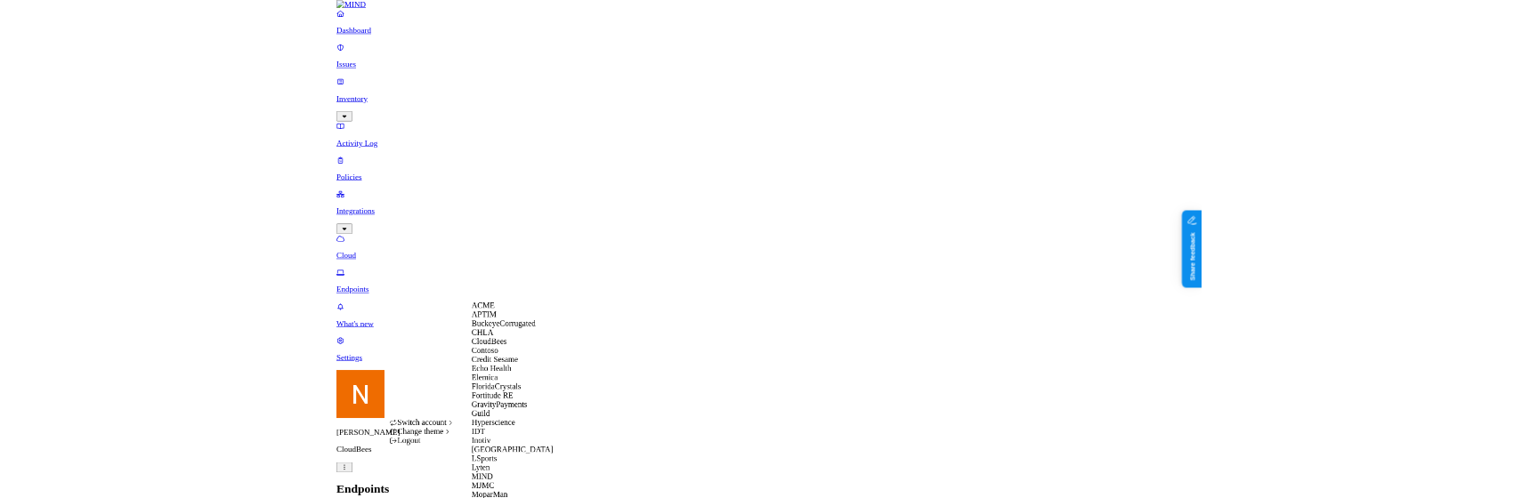
scroll to position [301, 0]
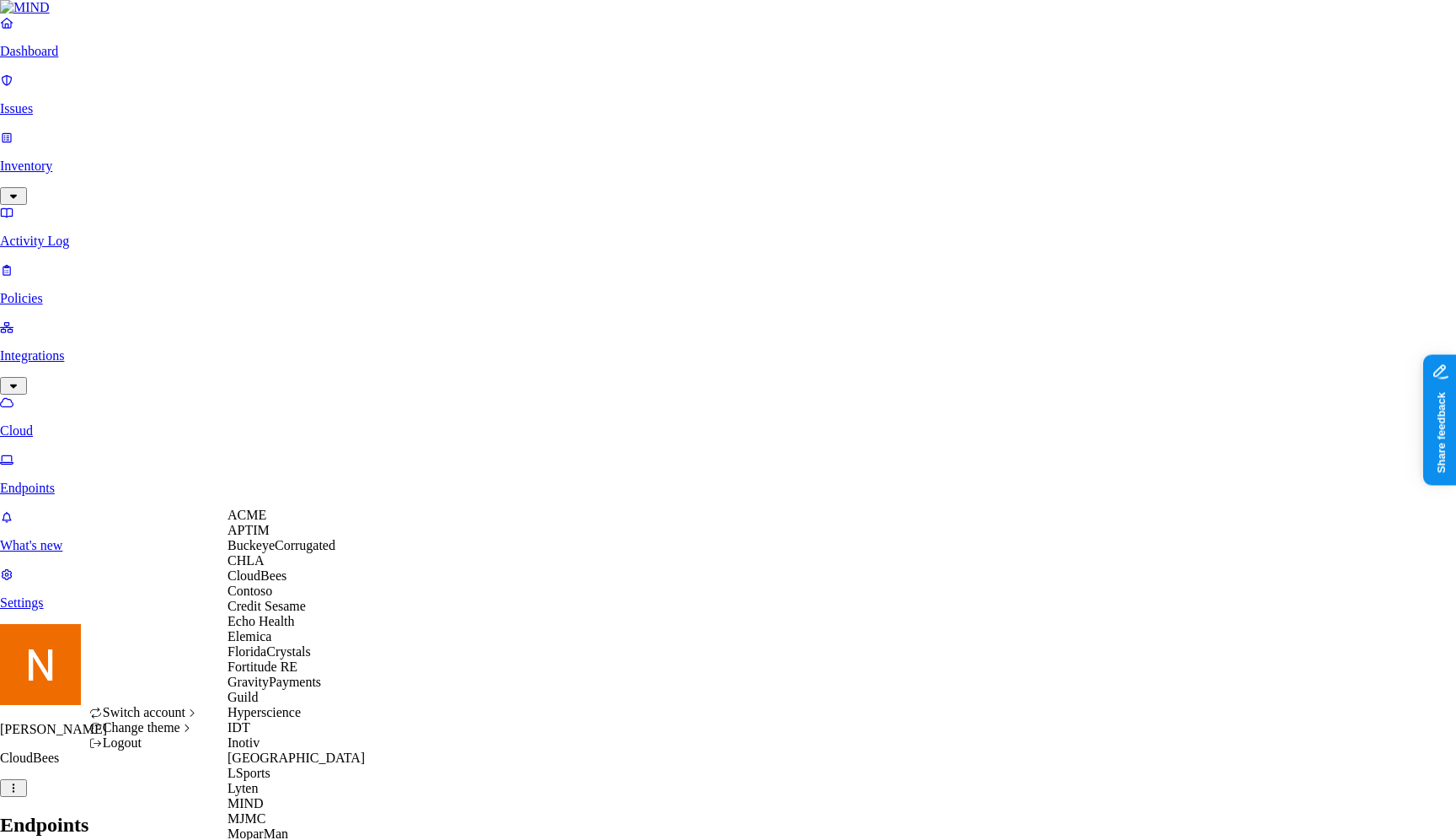
click at [622, 472] on html "Dashboard Issues Inventory Activity Log Policies Integrations Cloud Endpoints W…" at bounding box center [728, 631] width 1456 height 1261
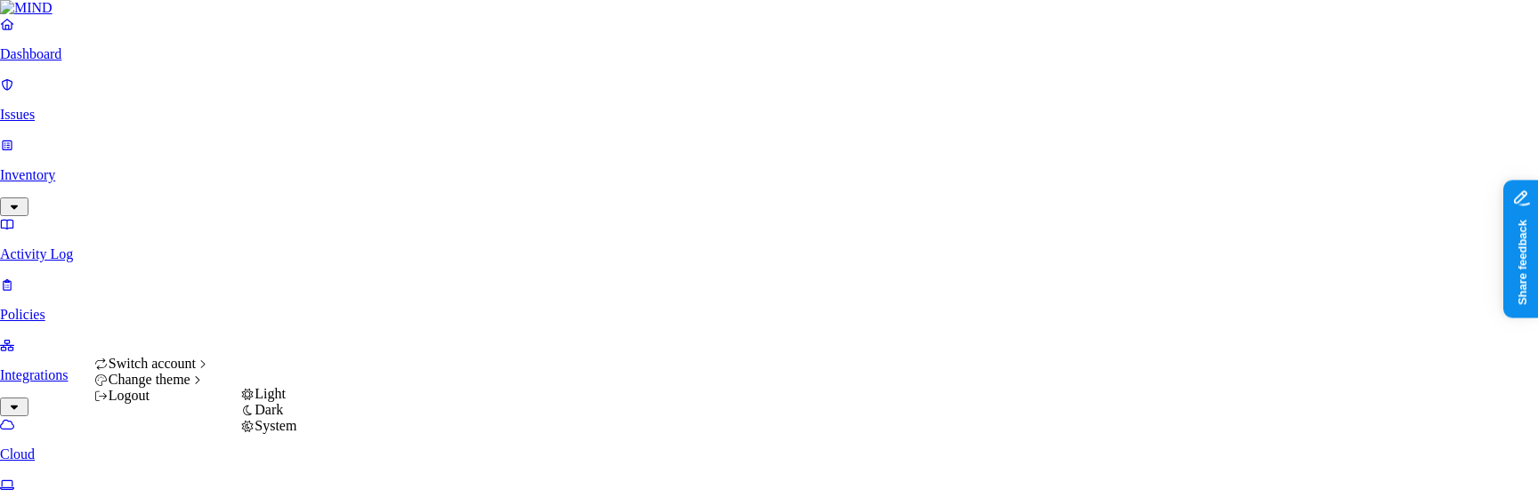
click at [296, 397] on div "Light" at bounding box center [268, 394] width 56 height 16
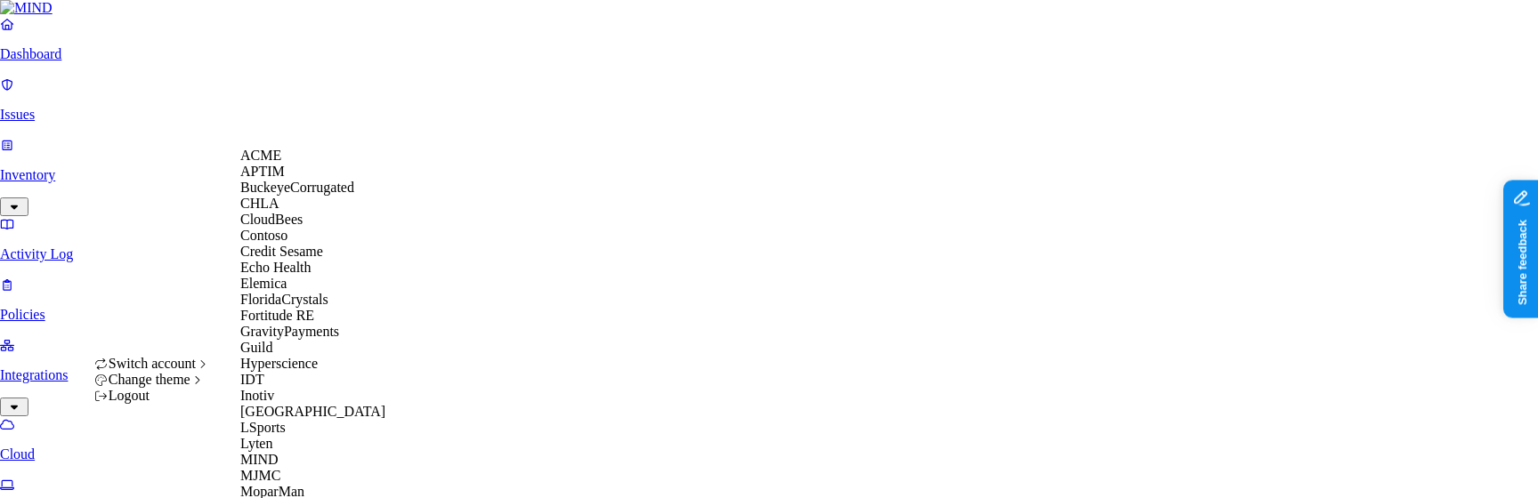
scroll to position [627, 0]
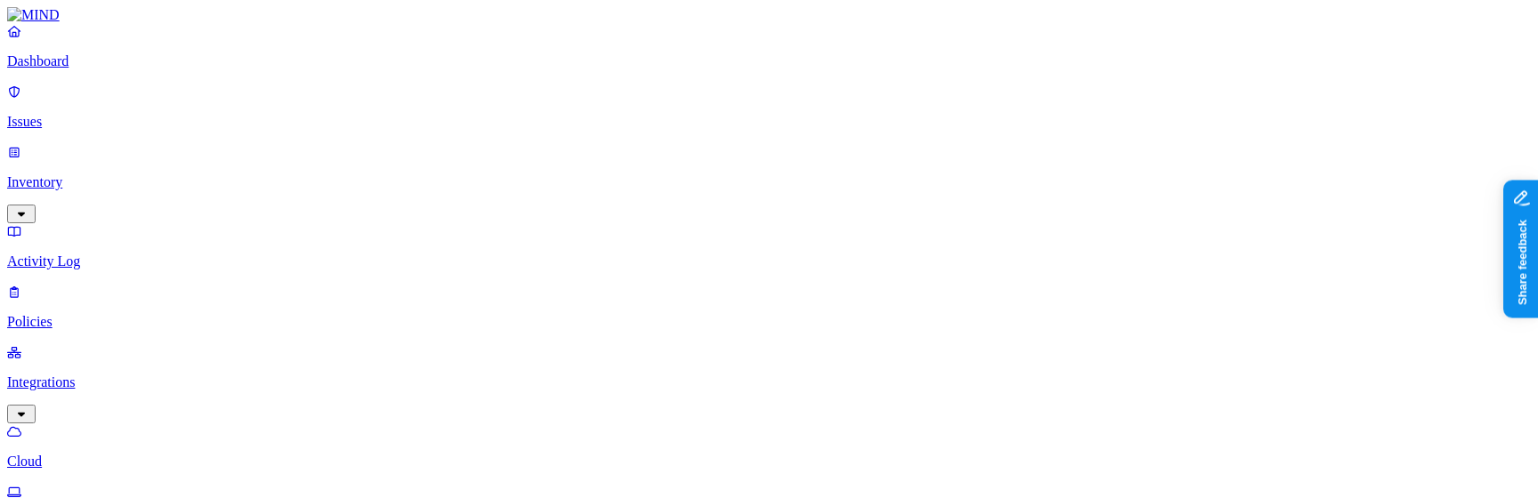
scroll to position [27, 0]
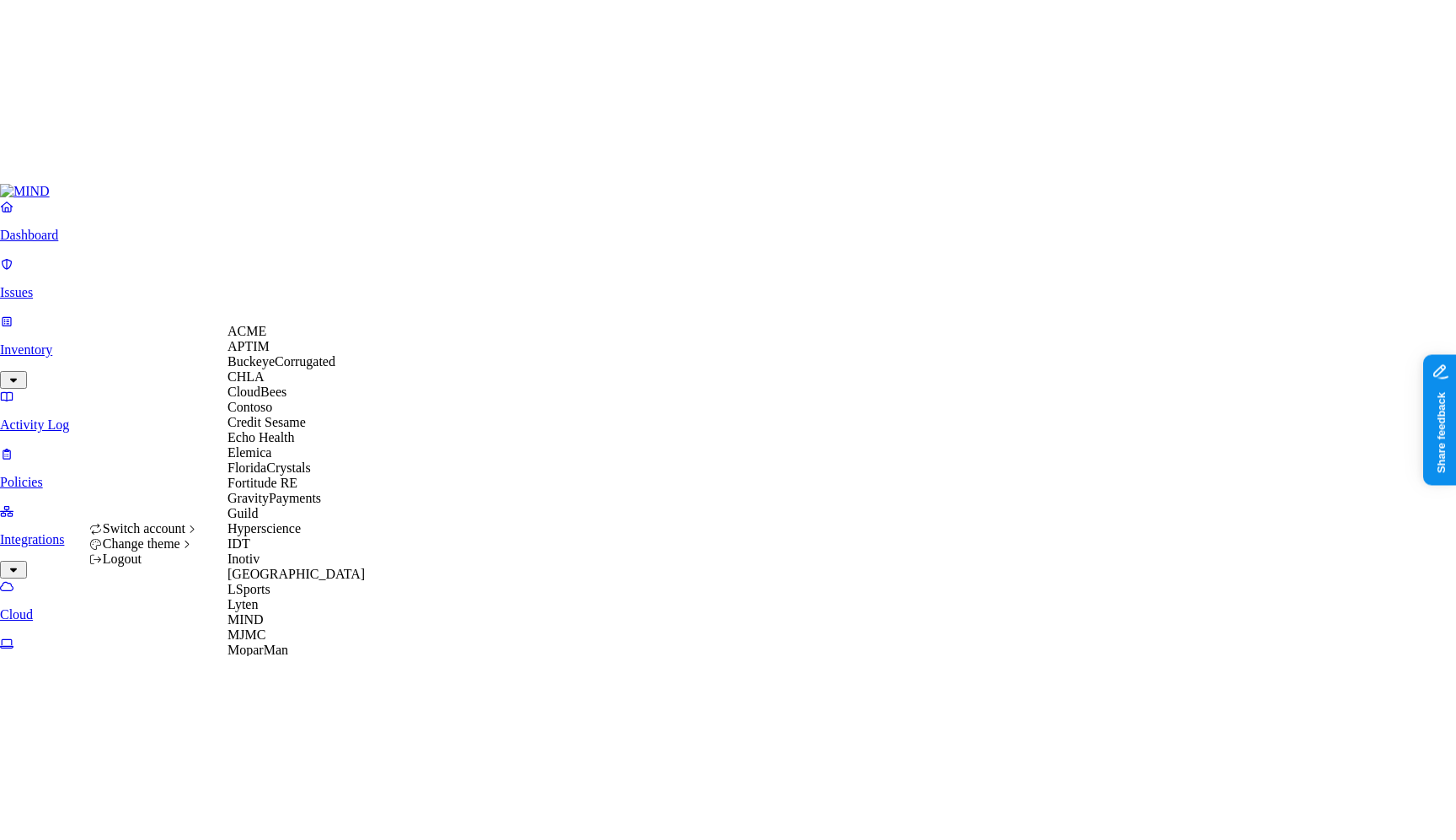
scroll to position [246, 0]
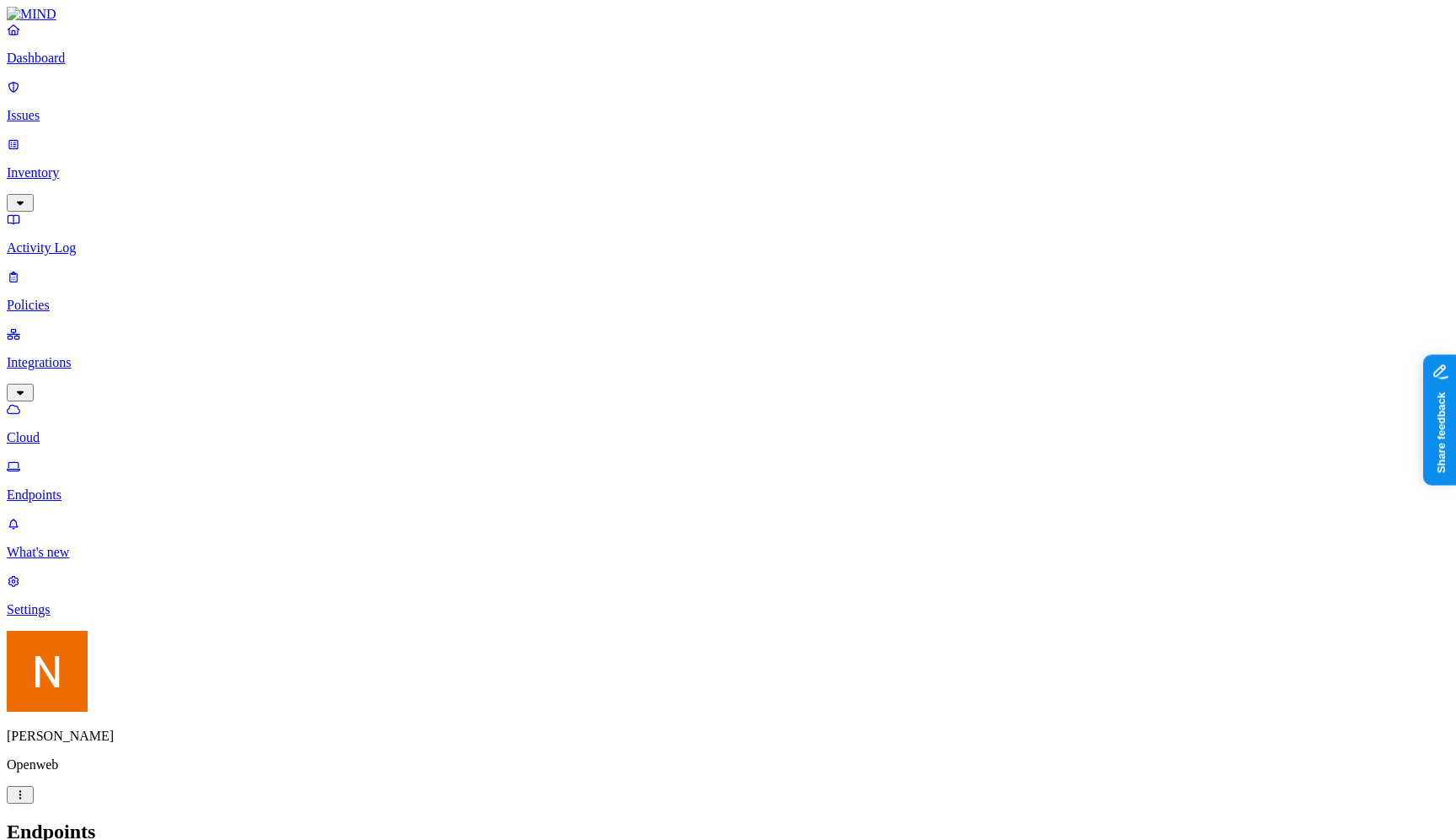
scroll to position [0, 0]
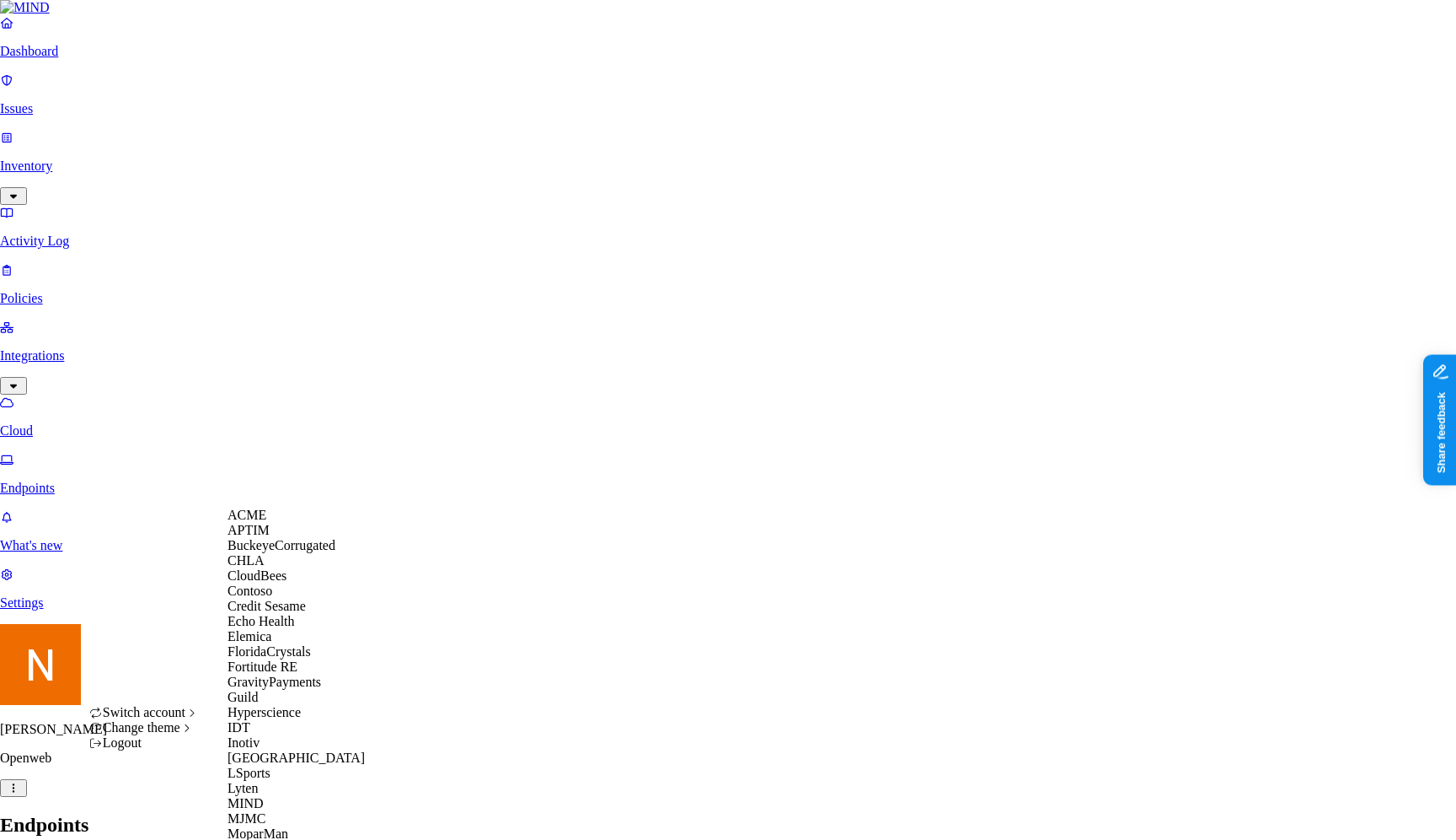
click at [269, 472] on span "CloudBees" at bounding box center [257, 575] width 59 height 14
